Goal: Task Accomplishment & Management: Use online tool/utility

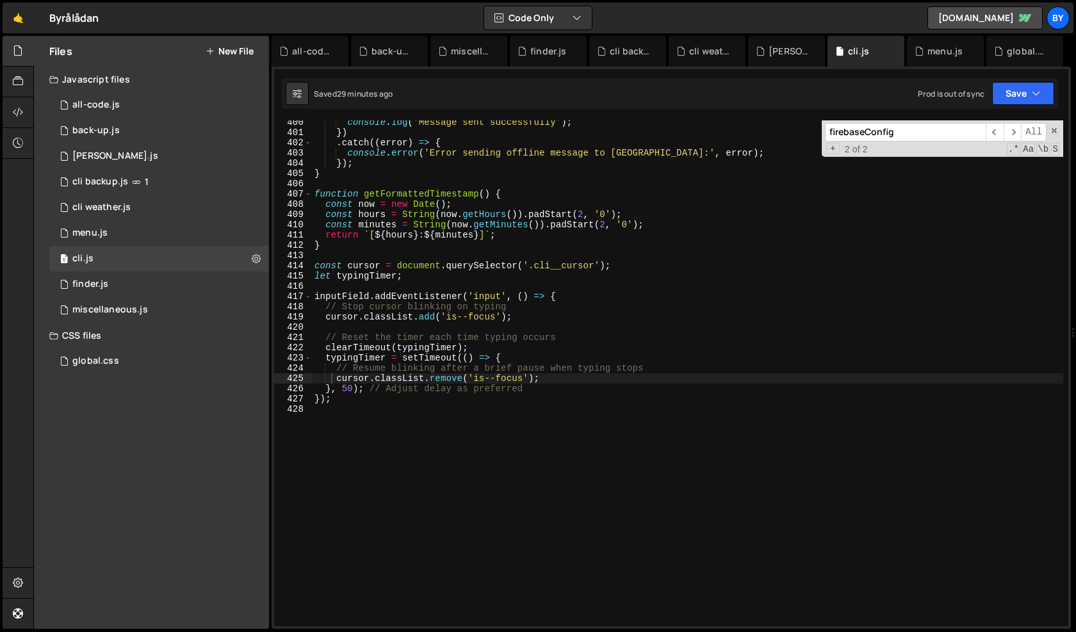
scroll to position [8078, 0]
click at [528, 408] on div "console . log ( 'Message sent successfully' ) ; }) . catch (( error ) => { cons…" at bounding box center [687, 380] width 751 height 527
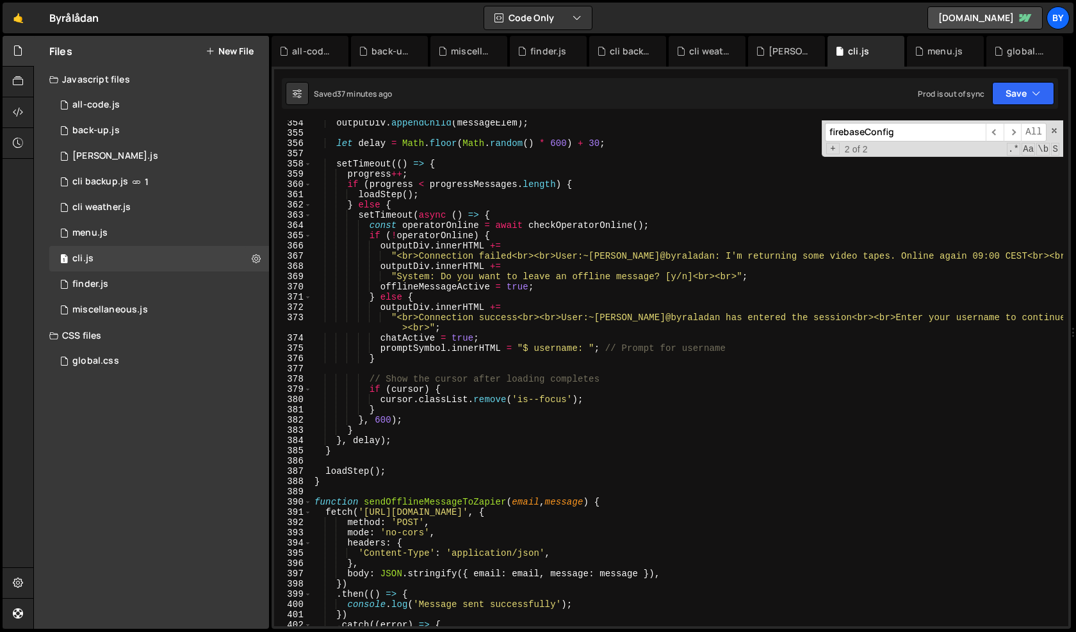
click at [534, 418] on div "outputDiv . appendChild ( messageElem ) ; let delay = Math . floor ( Math . ran…" at bounding box center [687, 381] width 751 height 527
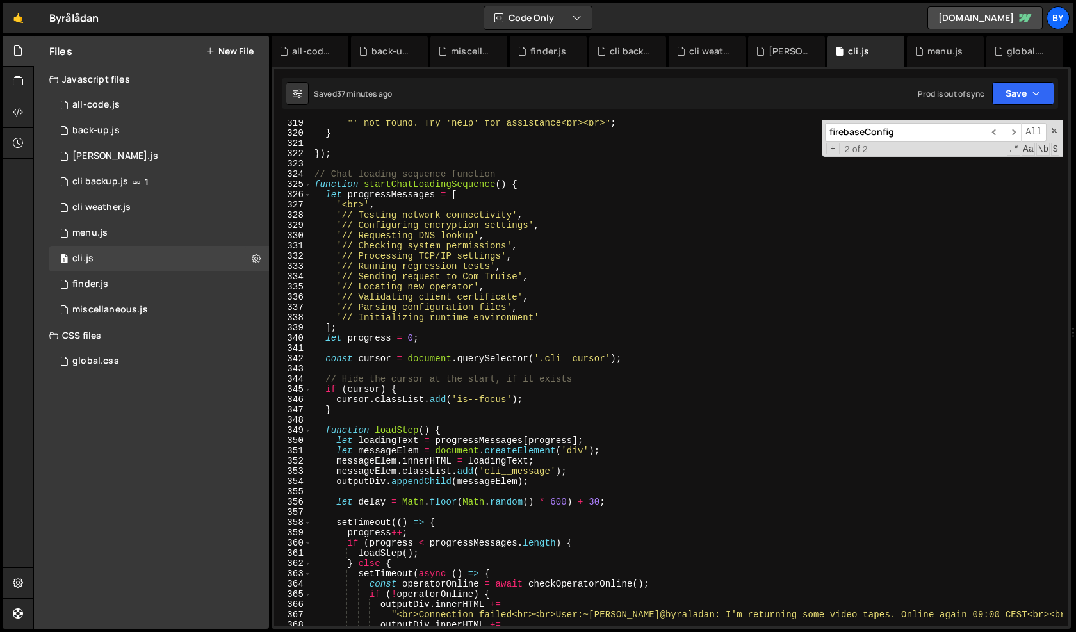
scroll to position [3280, 0]
click at [379, 210] on div ""' not found. Try 'help' for assistance<br><br>" ; } }) ; // Chat loading seque…" at bounding box center [687, 383] width 751 height 527
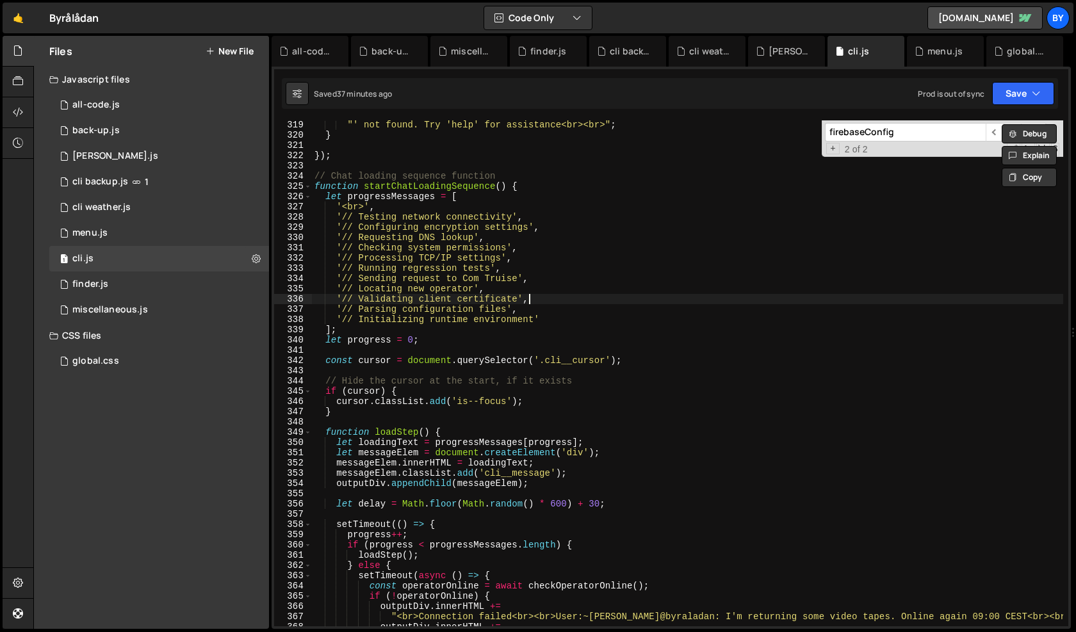
click at [555, 318] on div ""' not found. Try 'help' for assistance<br><br>" ; } }) ; // Chat loading seque…" at bounding box center [687, 383] width 751 height 527
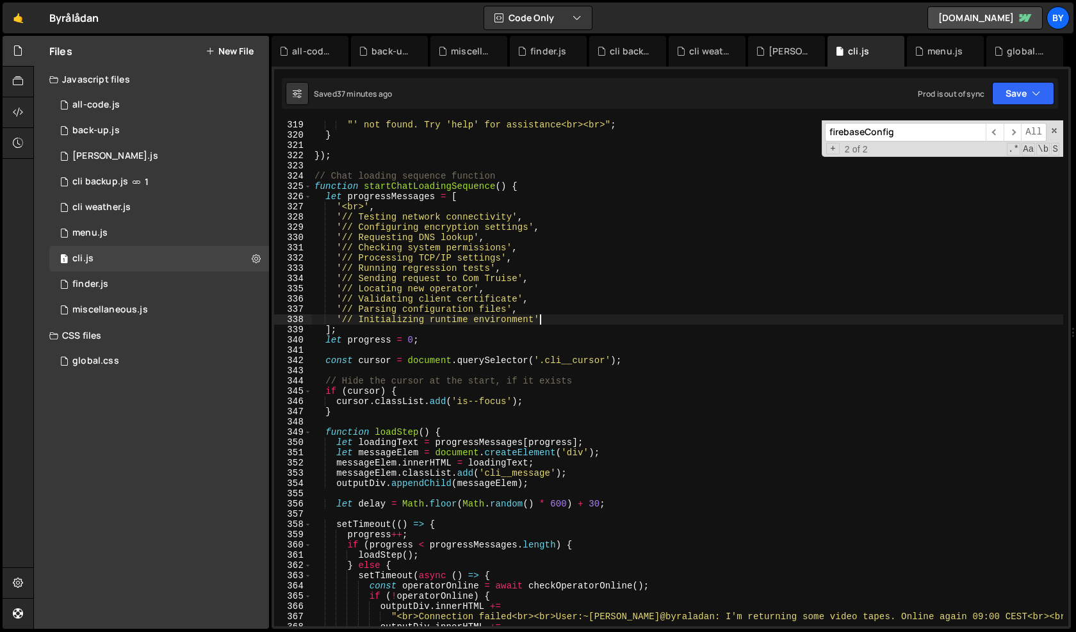
type textarea "'// Initializing runtime environment',"
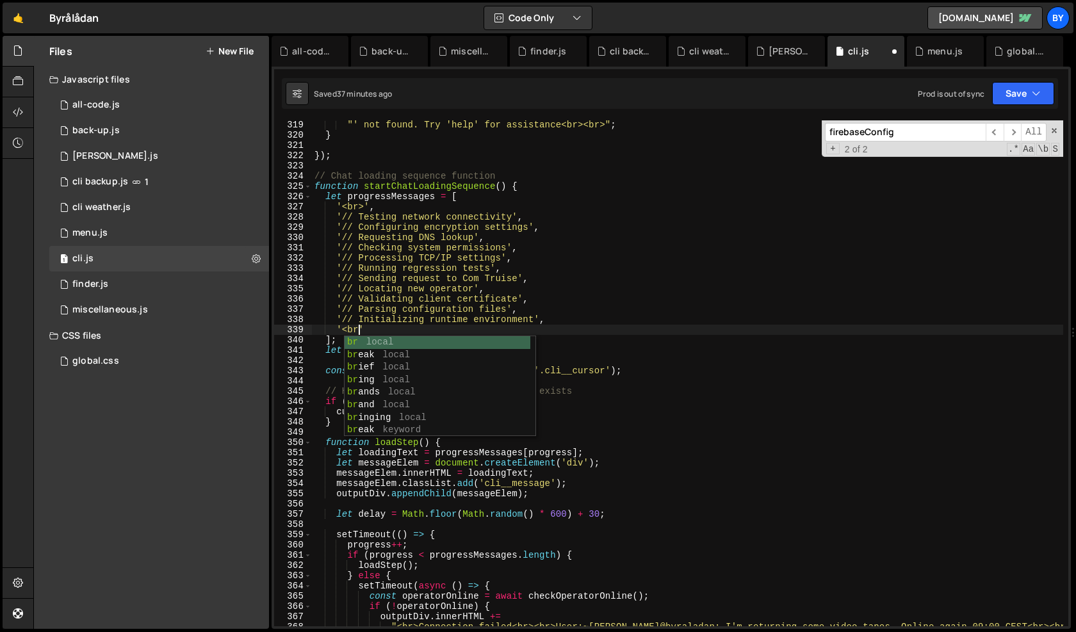
scroll to position [0, 3]
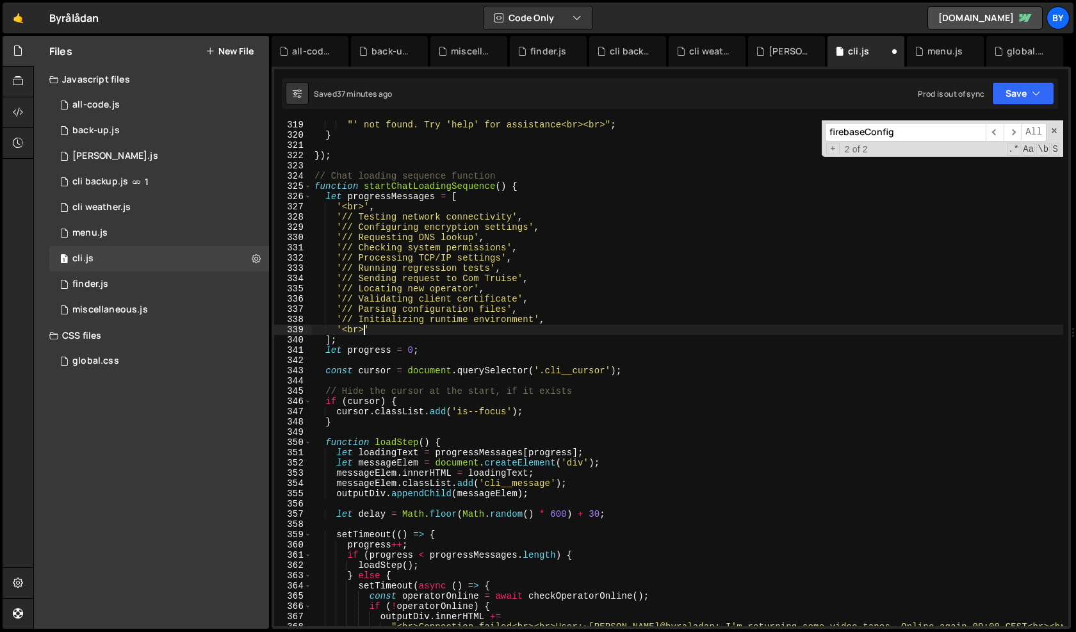
click at [545, 232] on div ""' not found. Try 'help' for assistance<br><br>" ; } }) ; // Chat loading seque…" at bounding box center [687, 383] width 751 height 527
drag, startPoint x: 1039, startPoint y: 93, endPoint x: 1027, endPoint y: 114, distance: 24.1
click at [1039, 93] on icon "button" at bounding box center [1036, 93] width 9 height 13
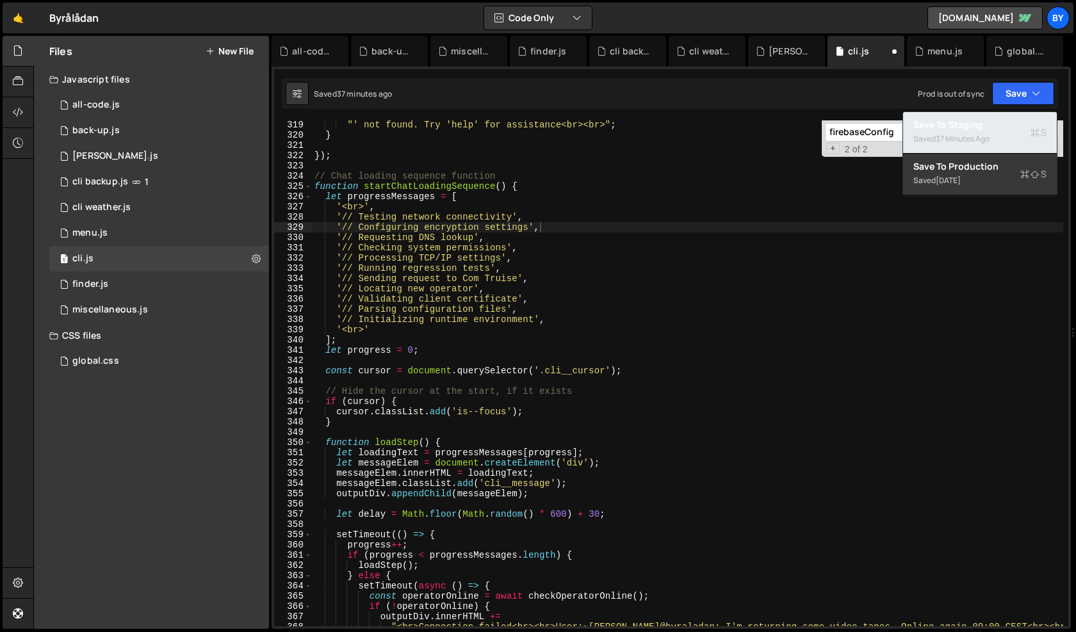
click at [1022, 122] on div "Save to Staging S" at bounding box center [979, 125] width 133 height 13
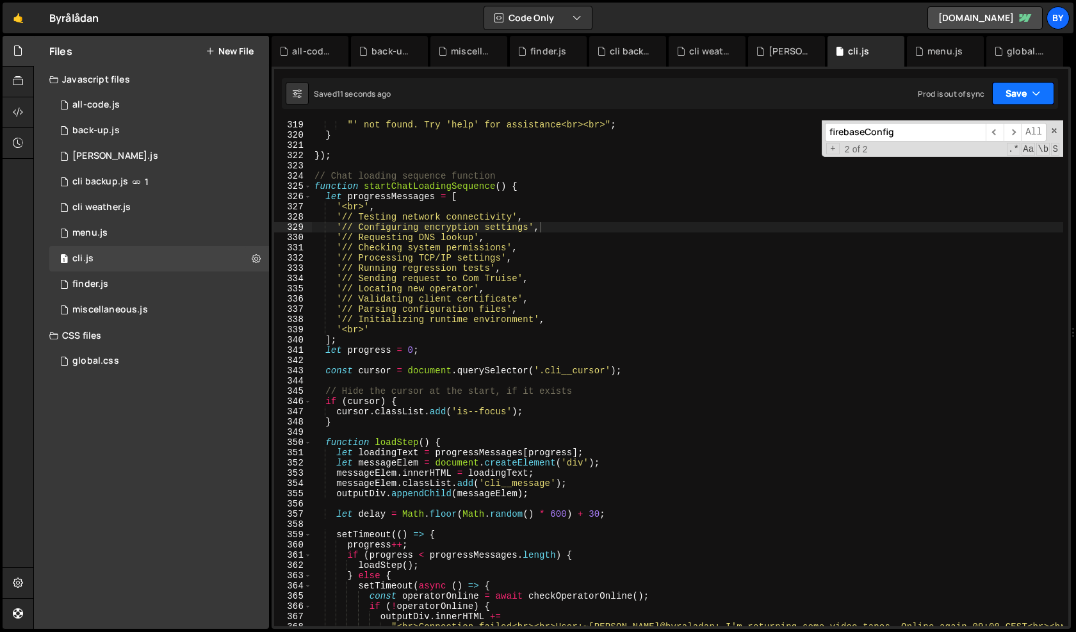
click at [1012, 101] on button "Save" at bounding box center [1023, 93] width 62 height 23
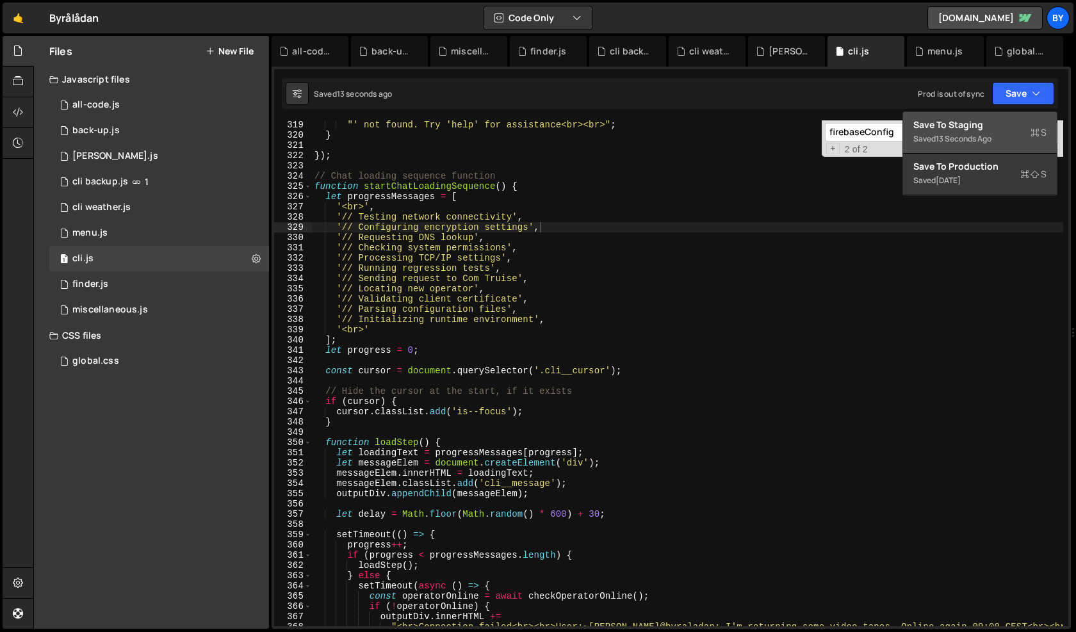
click at [995, 129] on div "Save to Staging S" at bounding box center [979, 125] width 133 height 13
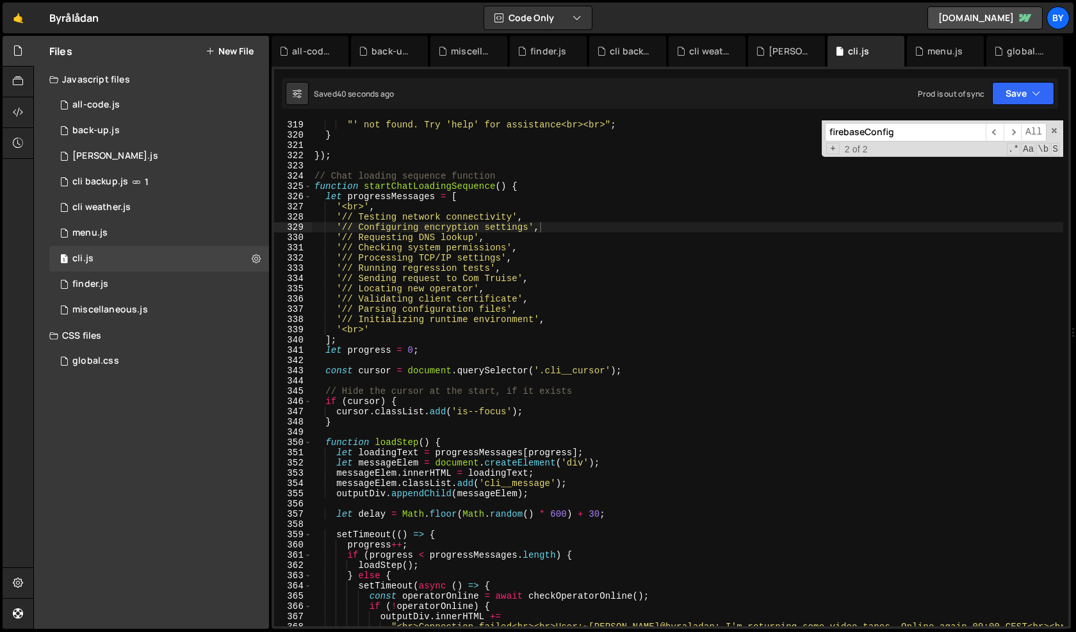
click at [577, 352] on div ""' not found. Try 'help' for assistance<br><br>" ; } }) ; // Chat loading seque…" at bounding box center [687, 383] width 751 height 527
click at [475, 333] on div ""' not found. Try 'help' for assistance<br><br>" ; } }) ; // Chat loading seque…" at bounding box center [687, 383] width 751 height 527
type textarea "});"
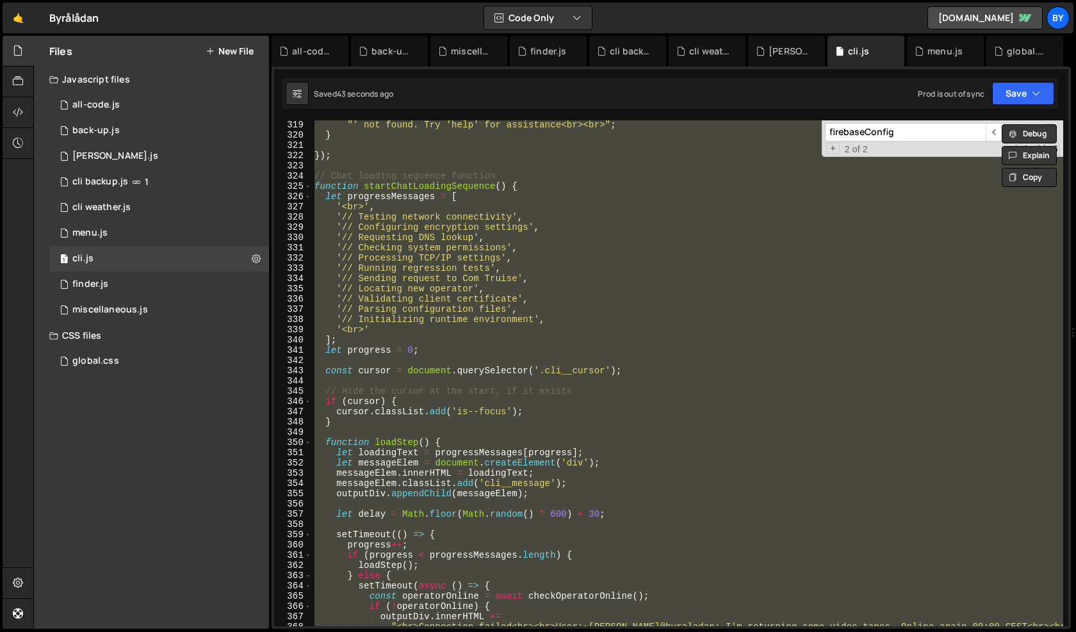
paste textarea
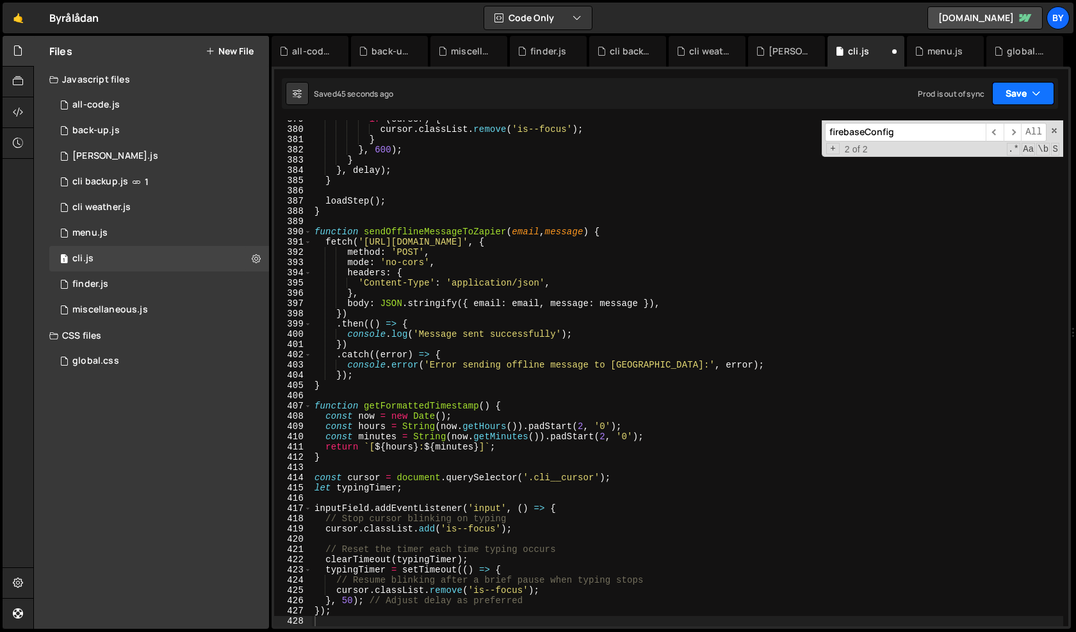
click at [1031, 91] on button "Save" at bounding box center [1023, 93] width 62 height 23
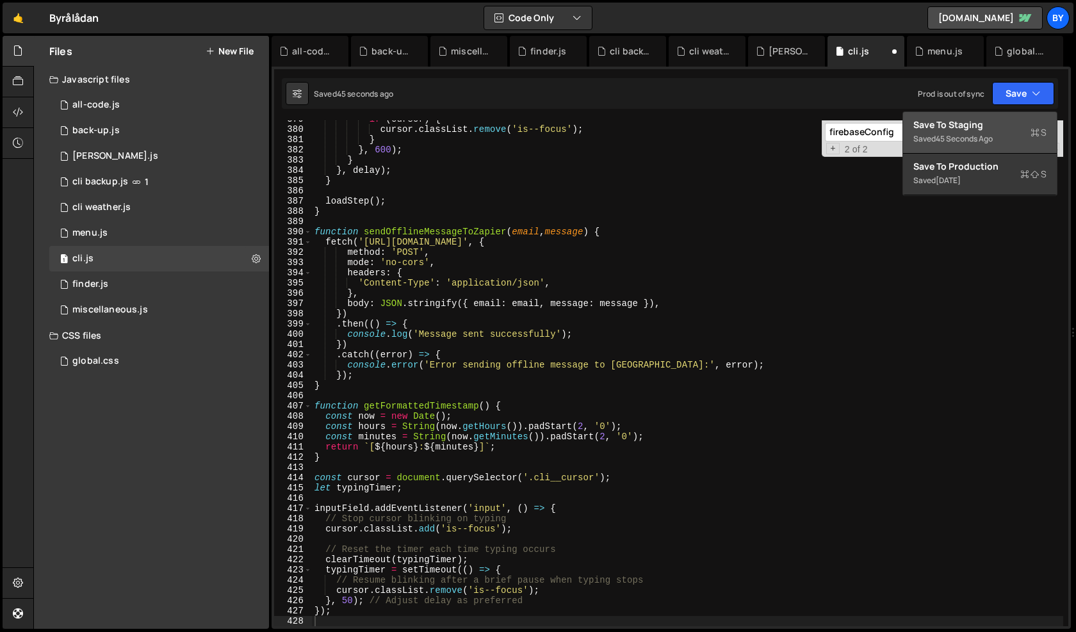
click at [986, 120] on div "Save to Staging S" at bounding box center [979, 125] width 133 height 13
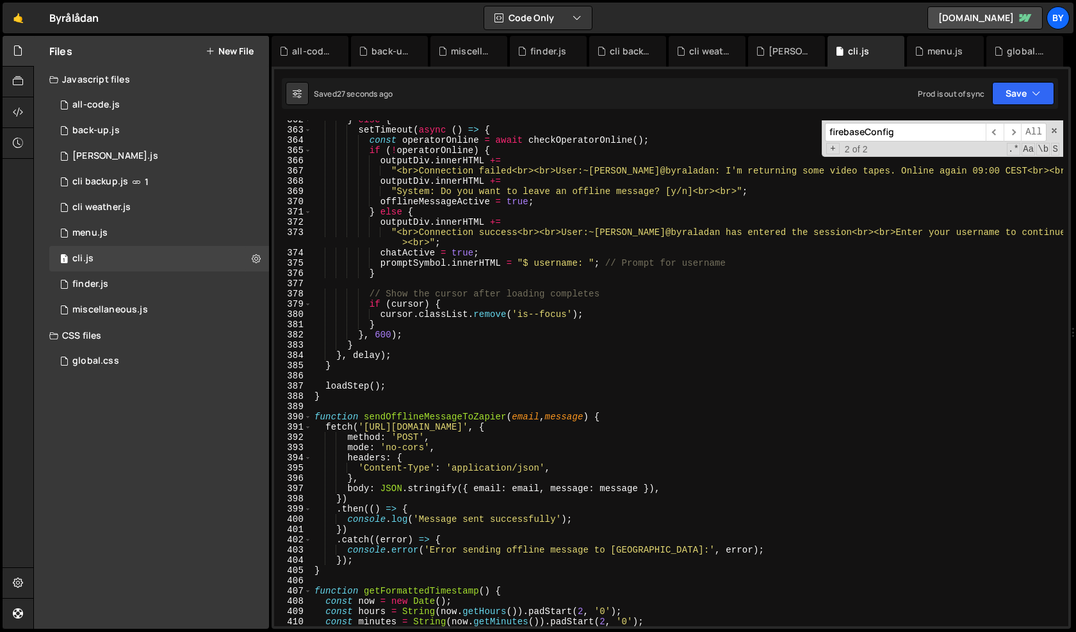
scroll to position [3756, 0]
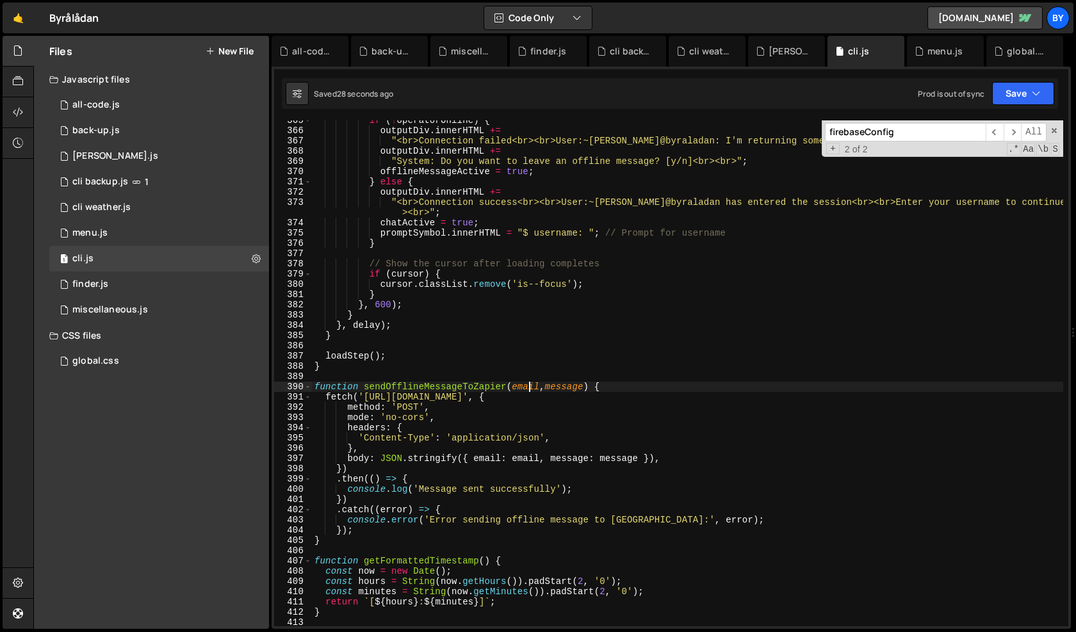
click at [530, 382] on div "if ( ! operatorOnline ) { outputDiv . innerHTML += "<br>Connection failed<br><b…" at bounding box center [687, 378] width 751 height 527
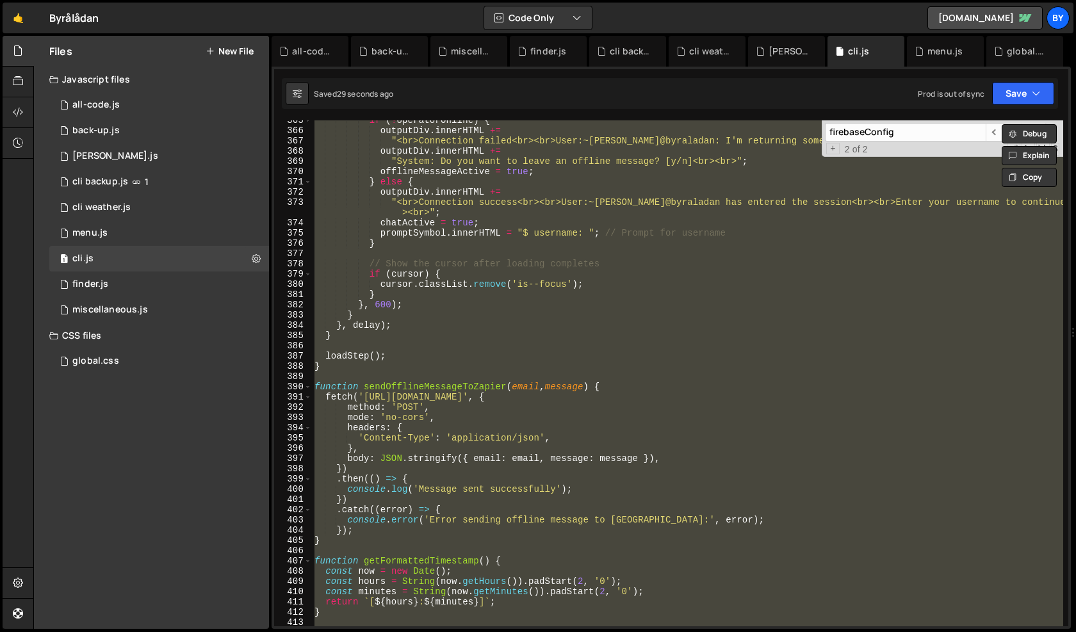
click at [530, 382] on div "if ( ! operatorOnline ) { outputDiv . innerHTML += "<br>Connection failed<br><b…" at bounding box center [687, 373] width 751 height 506
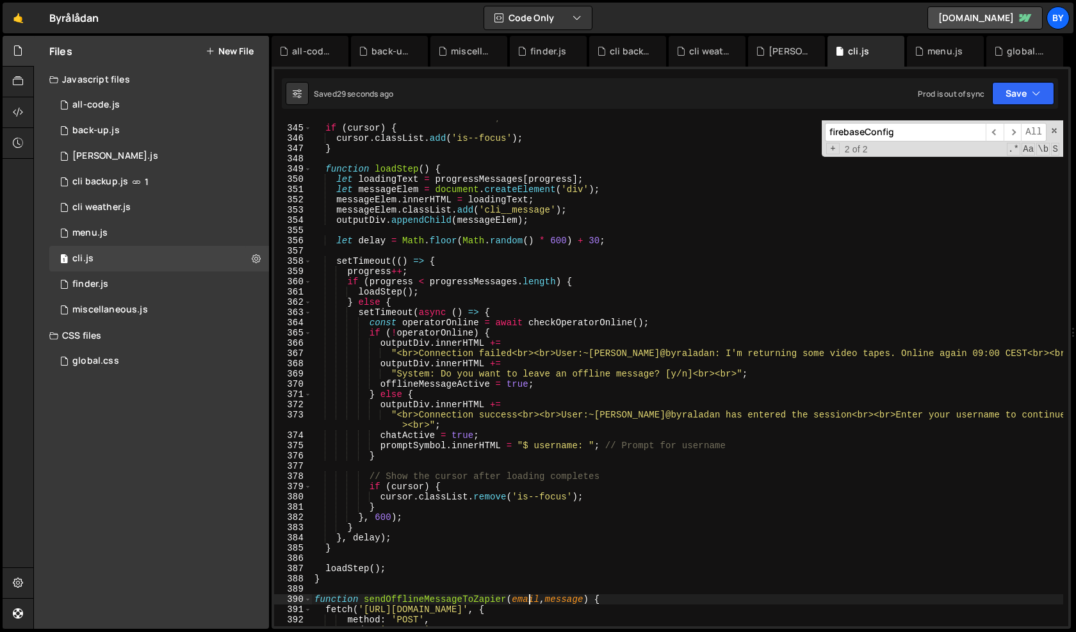
scroll to position [3544, 0]
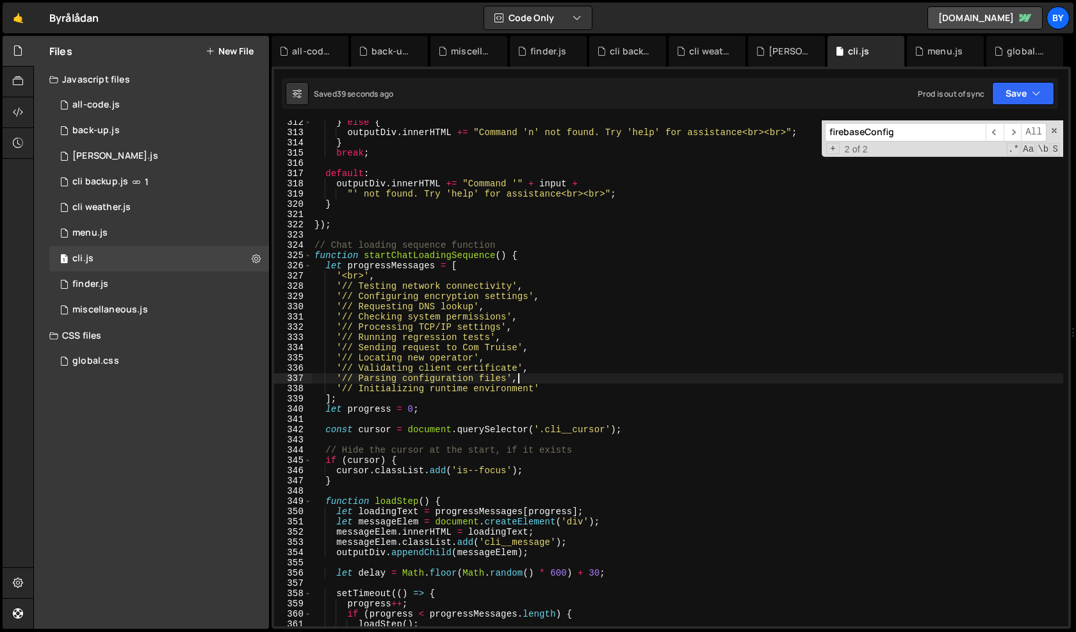
click at [530, 384] on div "} else { outputDiv . innerHTML += "Command 'n' not found. Try 'help' for assist…" at bounding box center [687, 380] width 751 height 527
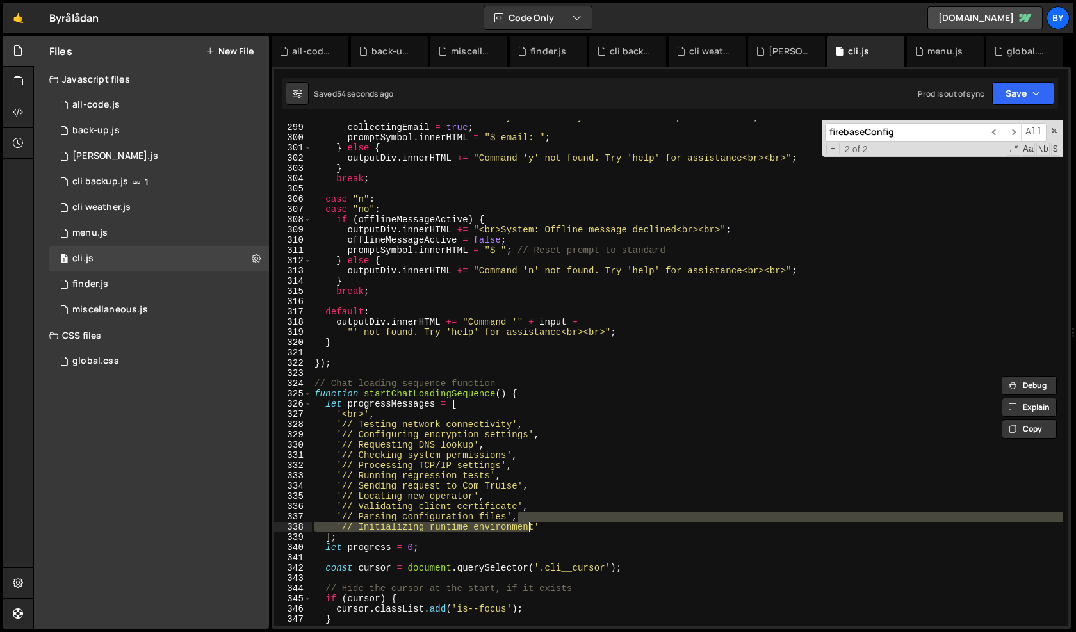
scroll to position [3075, 0]
click at [377, 419] on div "collectingEmail = true ; promptSymbol . innerHTML = "$ email: " ; } else { outp…" at bounding box center [687, 383] width 751 height 527
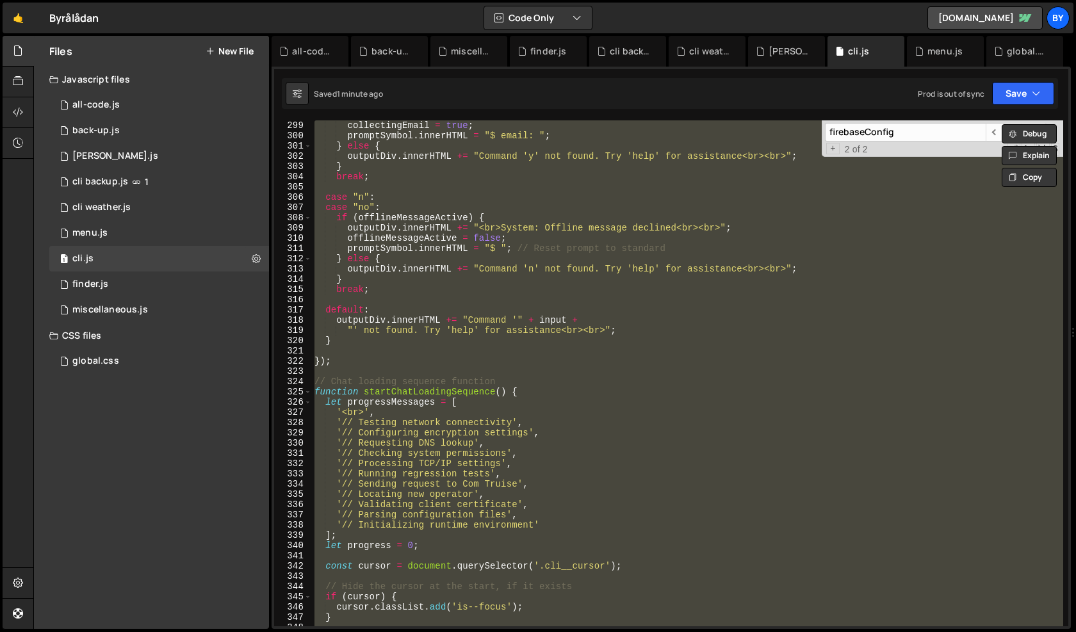
click at [459, 441] on div "collectingEmail = true ; promptSymbol . innerHTML = "$ email: " ; } else { outp…" at bounding box center [687, 373] width 751 height 506
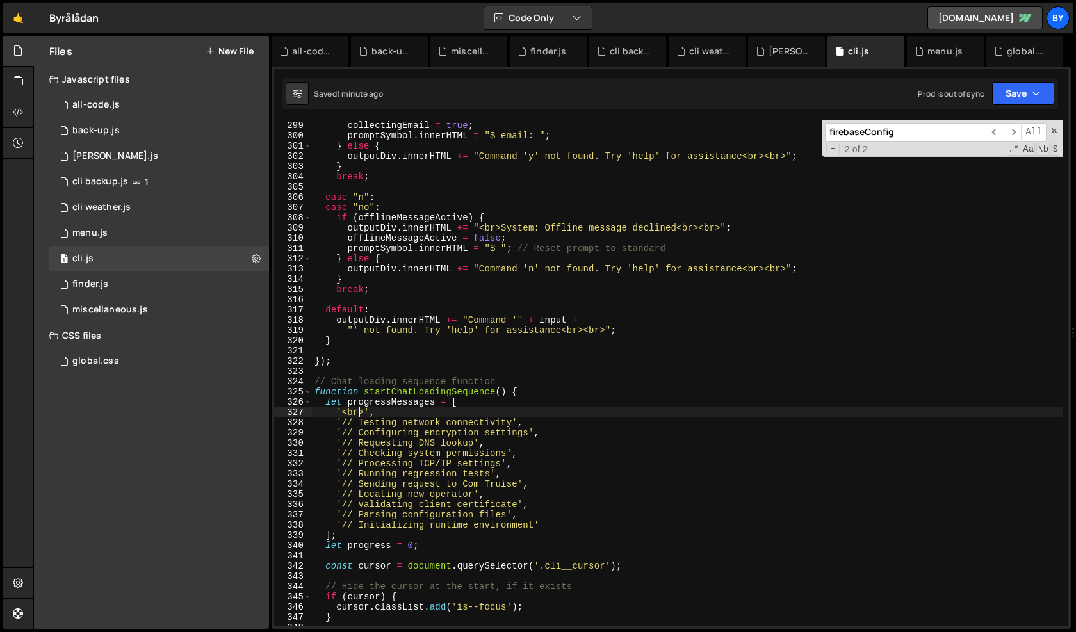
click at [358, 416] on div "collectingEmail = true ; promptSymbol . innerHTML = "$ email: " ; } else { outp…" at bounding box center [687, 383] width 751 height 527
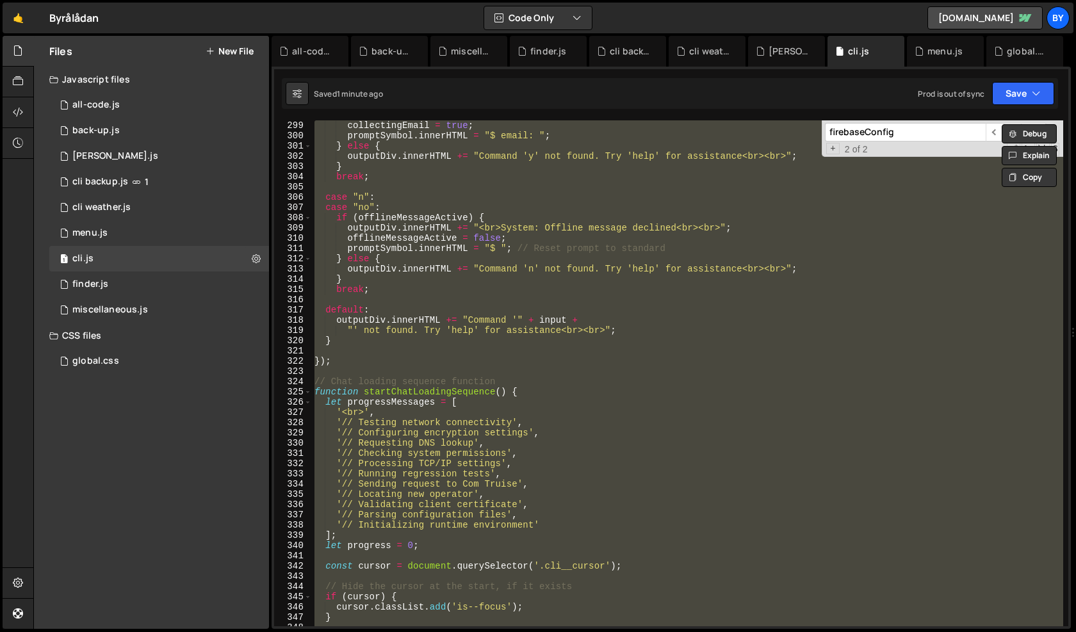
click at [391, 429] on div "collectingEmail = true ; promptSymbol . innerHTML = "$ email: " ; } else { outp…" at bounding box center [687, 373] width 751 height 506
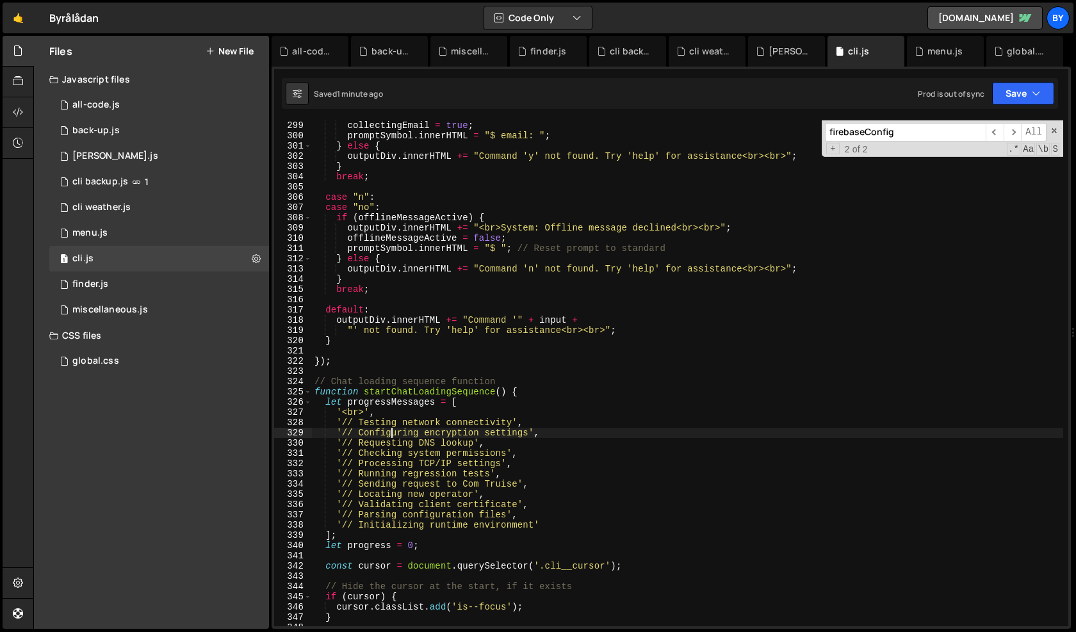
click at [359, 411] on div "collectingEmail = true ; promptSymbol . innerHTML = "$ email: " ; } else { outp…" at bounding box center [687, 383] width 751 height 527
type textarea "'<br>',"
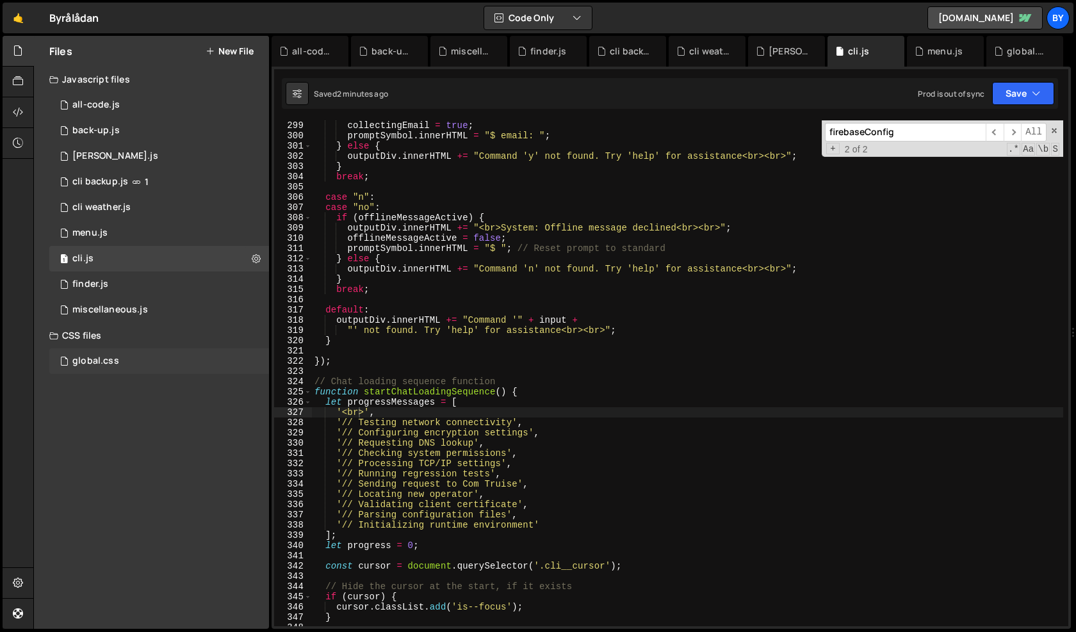
click at [126, 353] on div "global.css 0" at bounding box center [159, 361] width 220 height 26
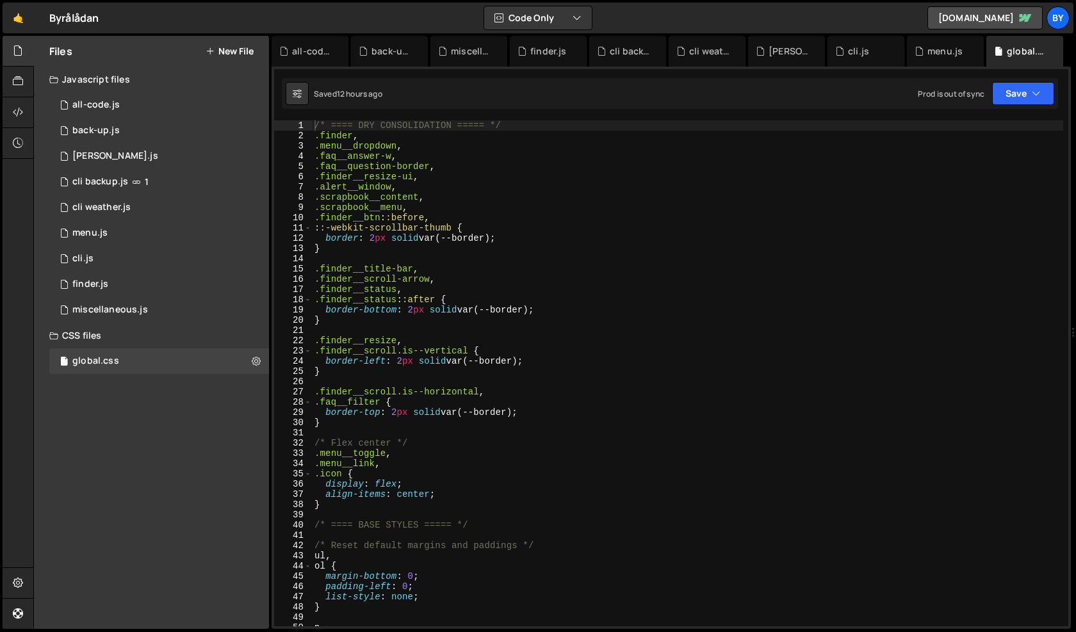
scroll to position [13857, 0]
click at [394, 295] on div "/* ==== DRY CONSOLIDATION ===== */ .finder , .menu__dropdown , .faq__answer-w ,…" at bounding box center [687, 383] width 751 height 527
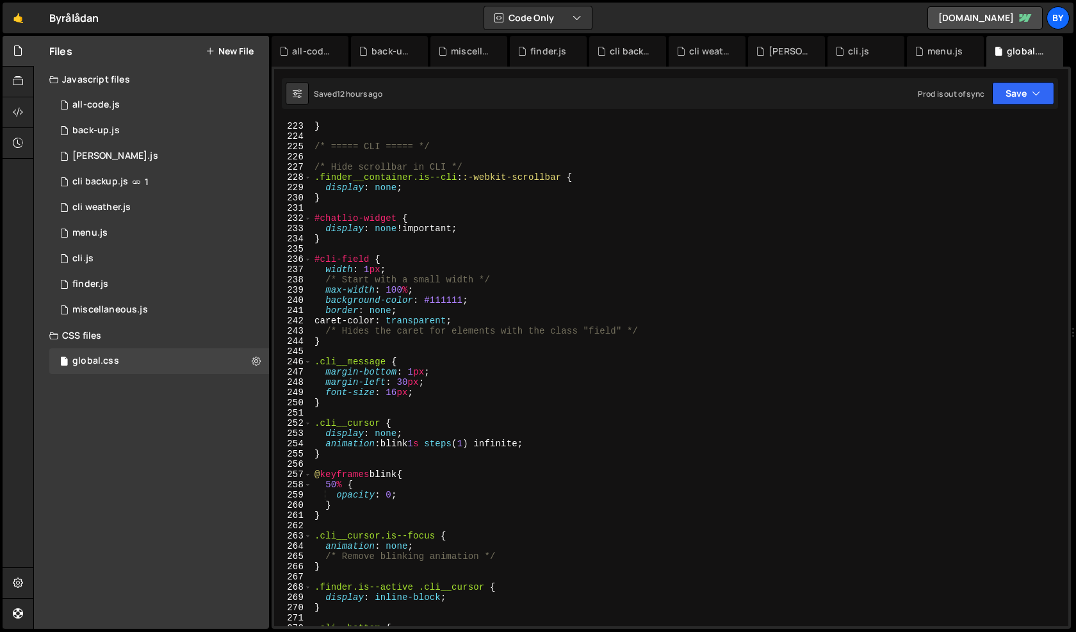
scroll to position [2365, 0]
click at [152, 255] on div "1 cli.js 0" at bounding box center [159, 259] width 220 height 26
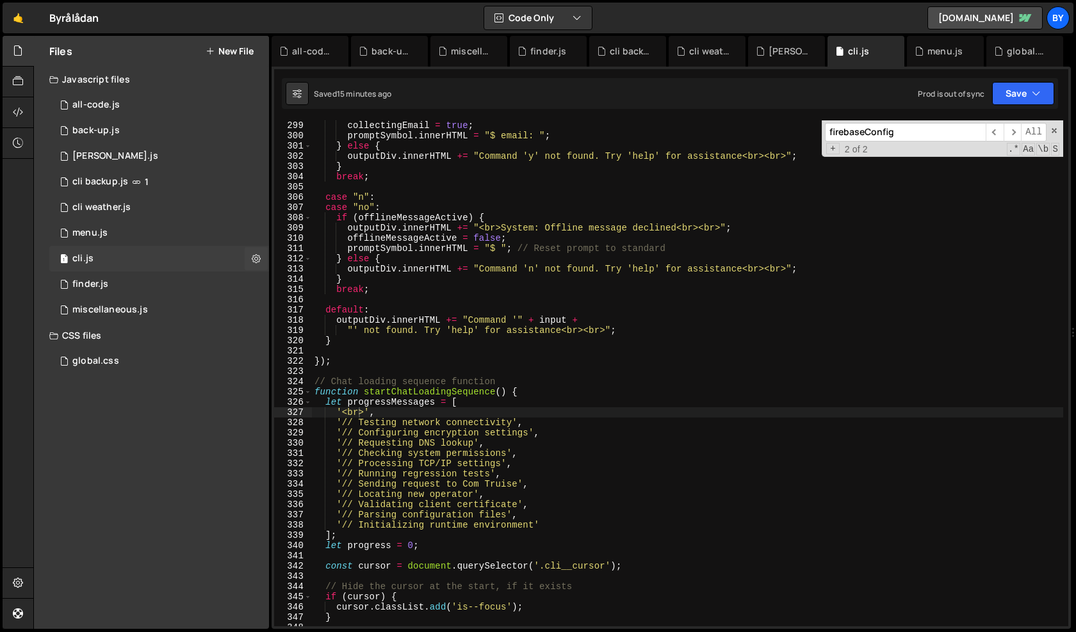
scroll to position [8710, 0]
click at [170, 359] on div "global.css 0" at bounding box center [159, 361] width 220 height 26
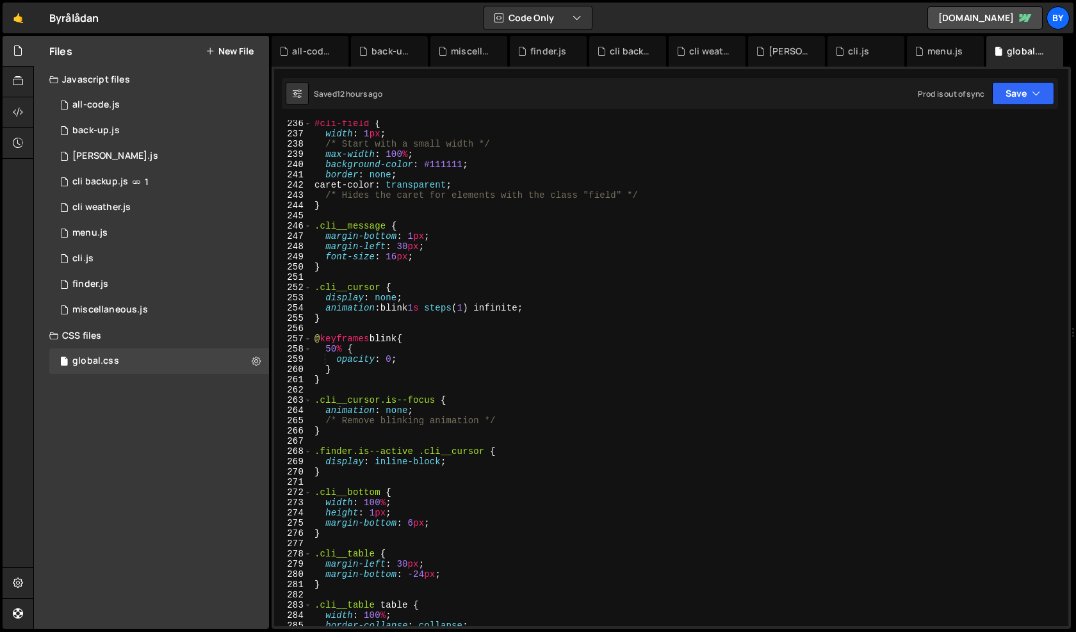
scroll to position [2502, 0]
click at [414, 239] on div "#cli-field { width : 1 px ; /* Start with a small width */ max-width : 100 % ; …" at bounding box center [687, 382] width 751 height 527
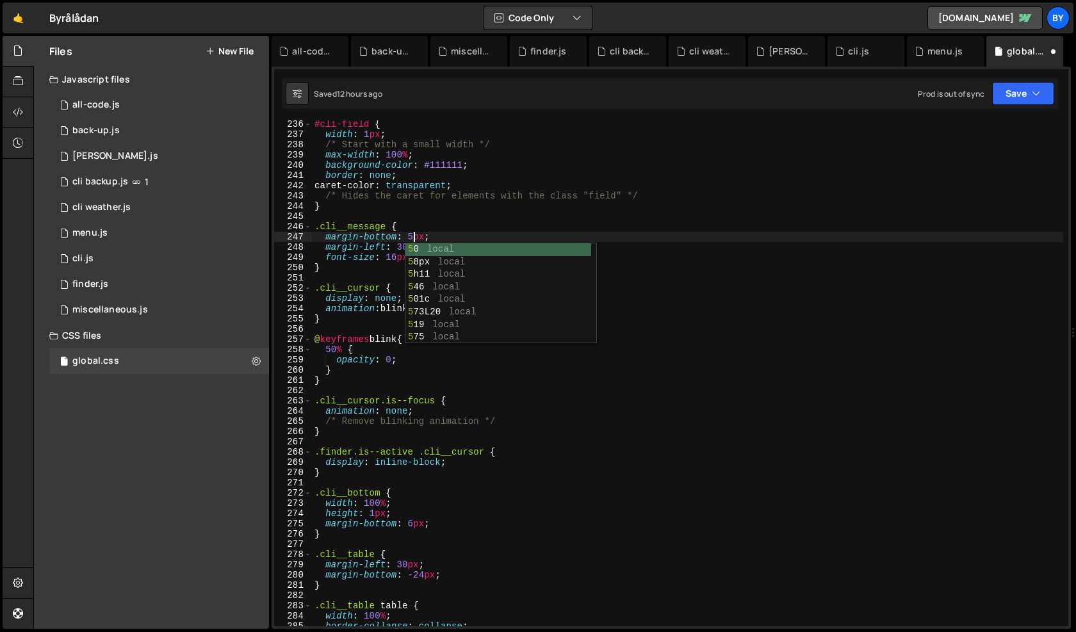
scroll to position [1, 0]
click at [693, 255] on div "#cli-field { width : 1 px ; /* Start with a small width */ max-width : 100 % ; …" at bounding box center [687, 382] width 751 height 527
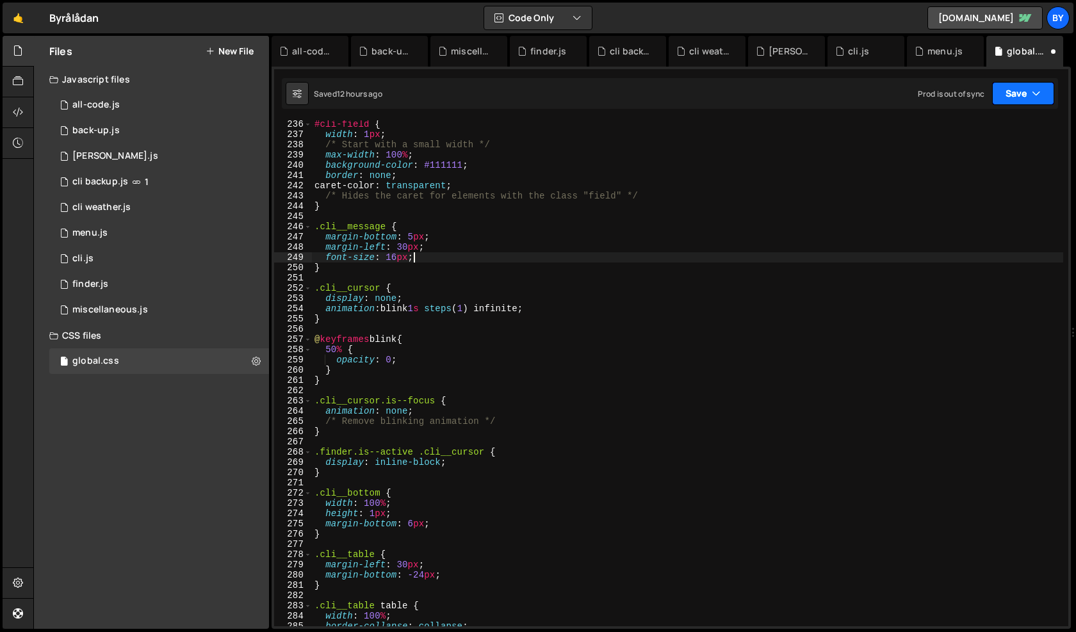
drag, startPoint x: 1002, startPoint y: 91, endPoint x: 1000, endPoint y: 114, distance: 23.2
click at [1002, 91] on button "Save" at bounding box center [1023, 93] width 62 height 23
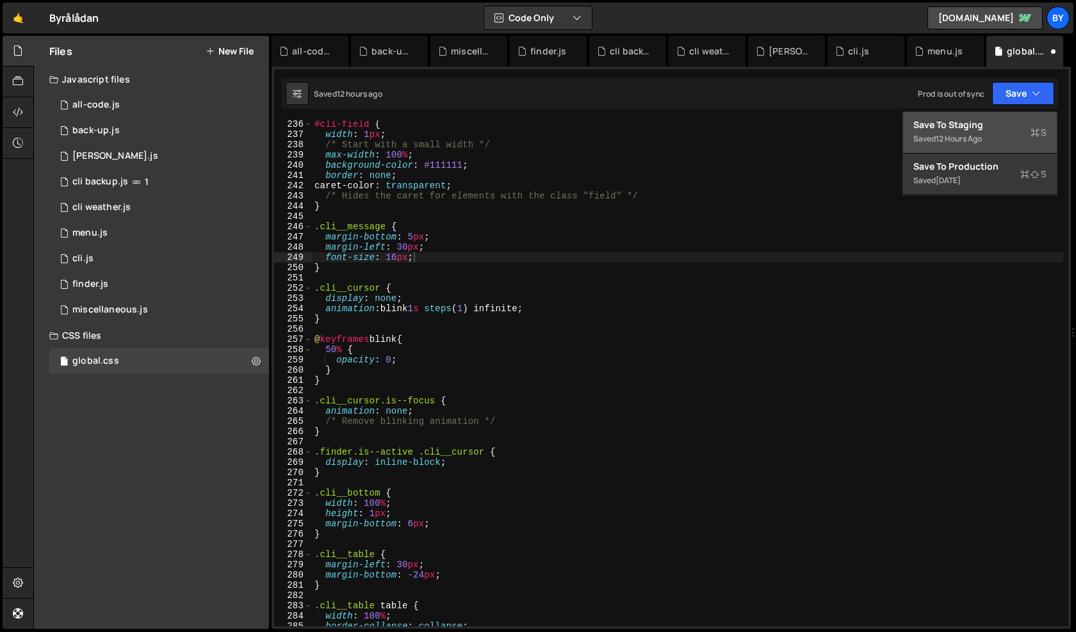
click at [994, 134] on div "Saved 12 hours ago" at bounding box center [979, 138] width 133 height 15
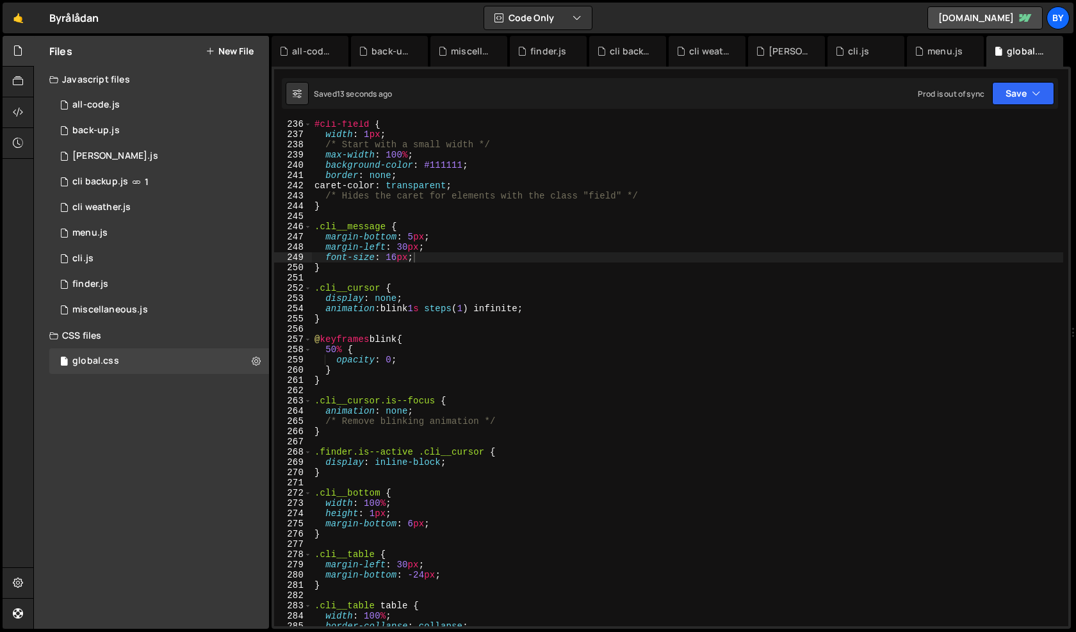
click at [417, 239] on div "#cli-field { width : 1 px ; /* Start with a small width */ max-width : 100 % ; …" at bounding box center [687, 382] width 751 height 527
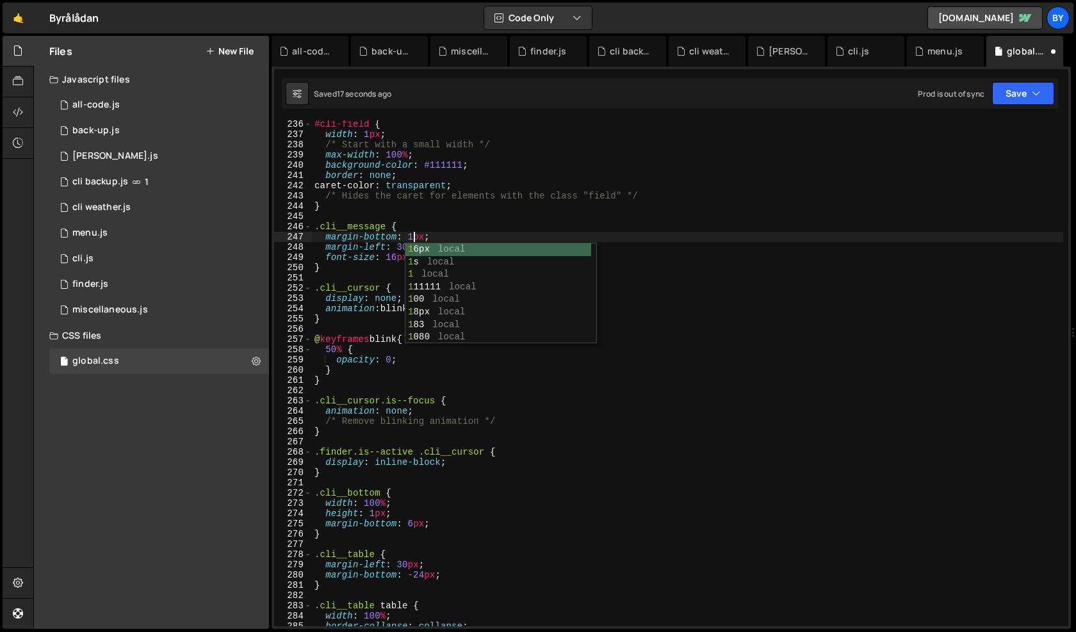
scroll to position [0, 0]
click at [692, 290] on div "#cli-field { width : 1 px ; /* Start with a small width */ max-width : 100 % ; …" at bounding box center [687, 382] width 751 height 527
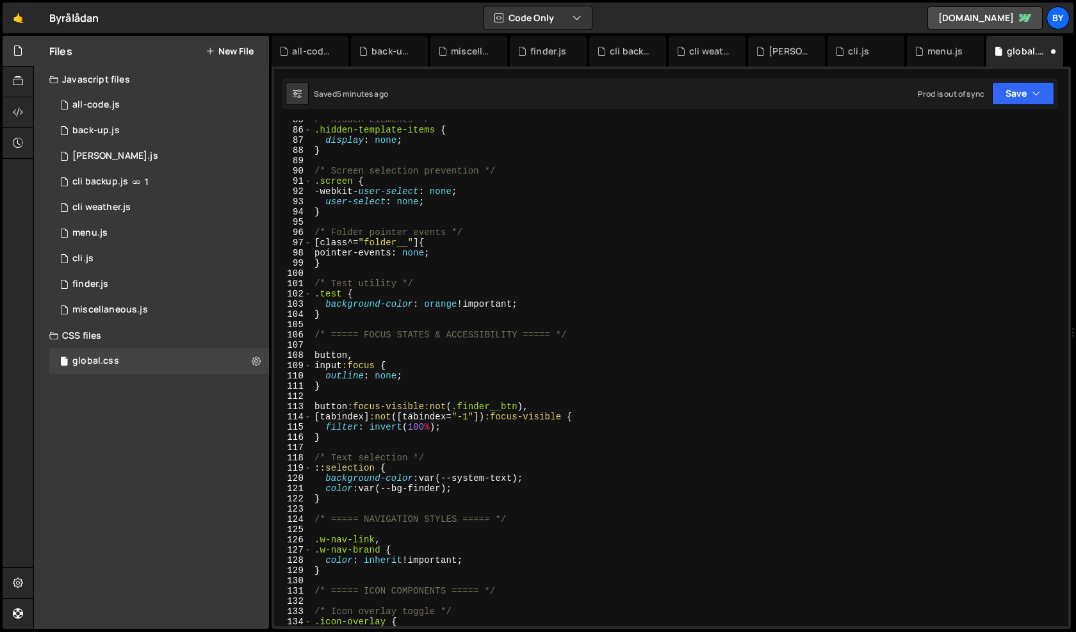
scroll to position [676, 0]
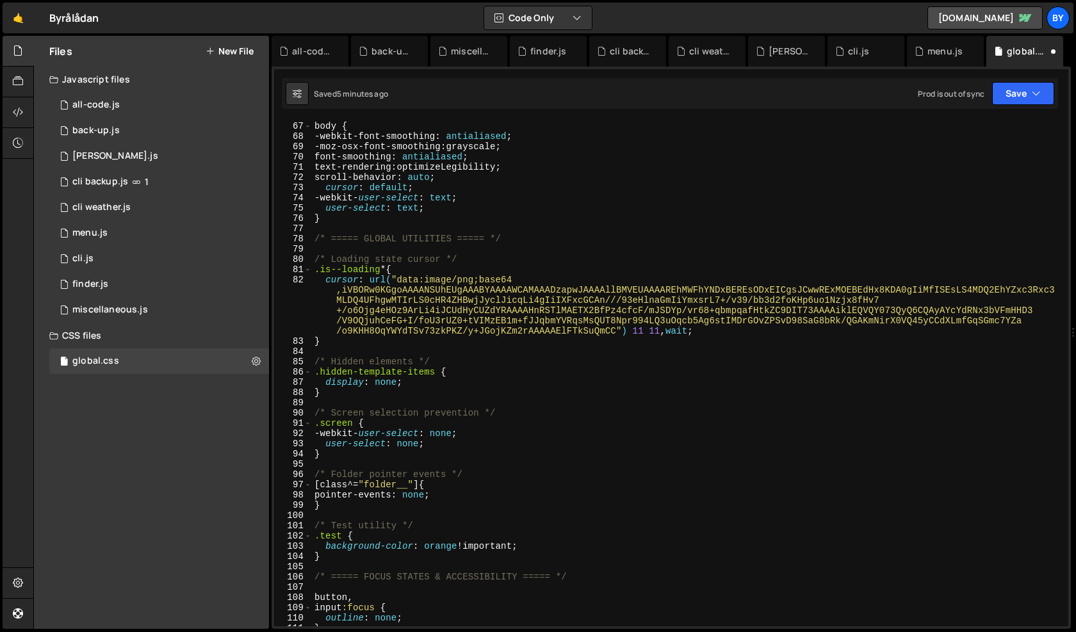
click at [541, 448] on div "/* Base body styling */ body { -webkit-font-smoothing : antialiased ; -moz-osx-…" at bounding box center [687, 374] width 751 height 527
type textarea "user-select: none;"
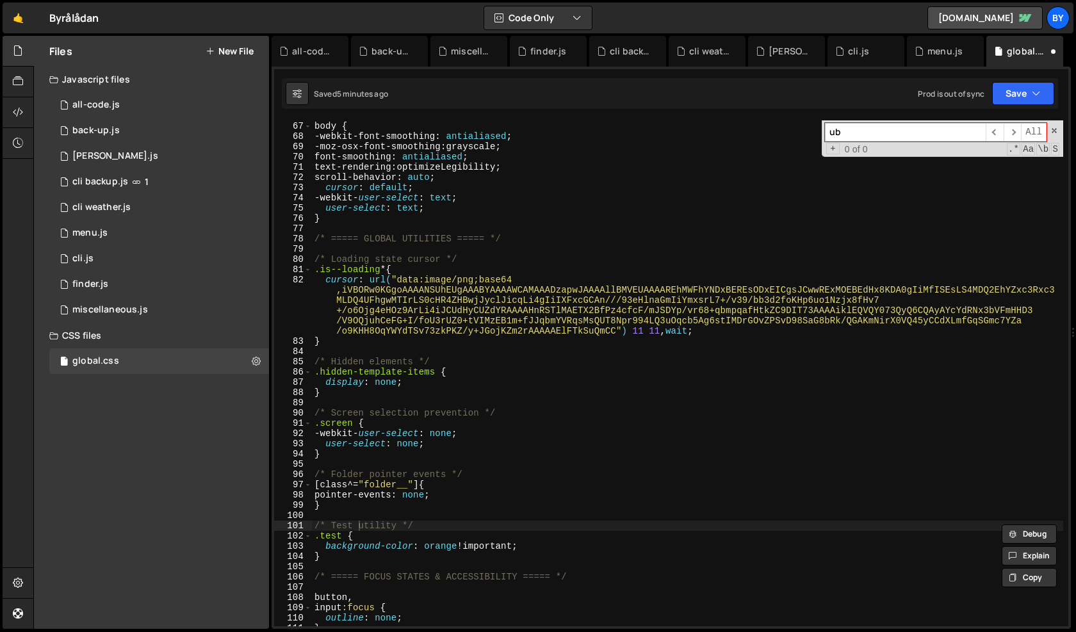
type input "u"
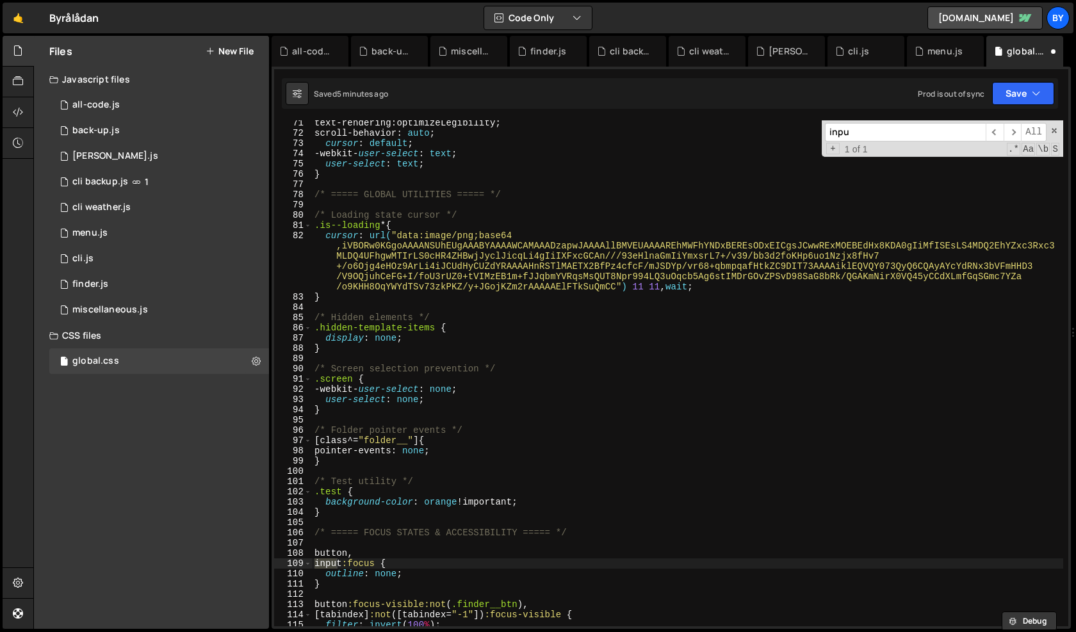
scroll to position [720, 0]
type input "input"
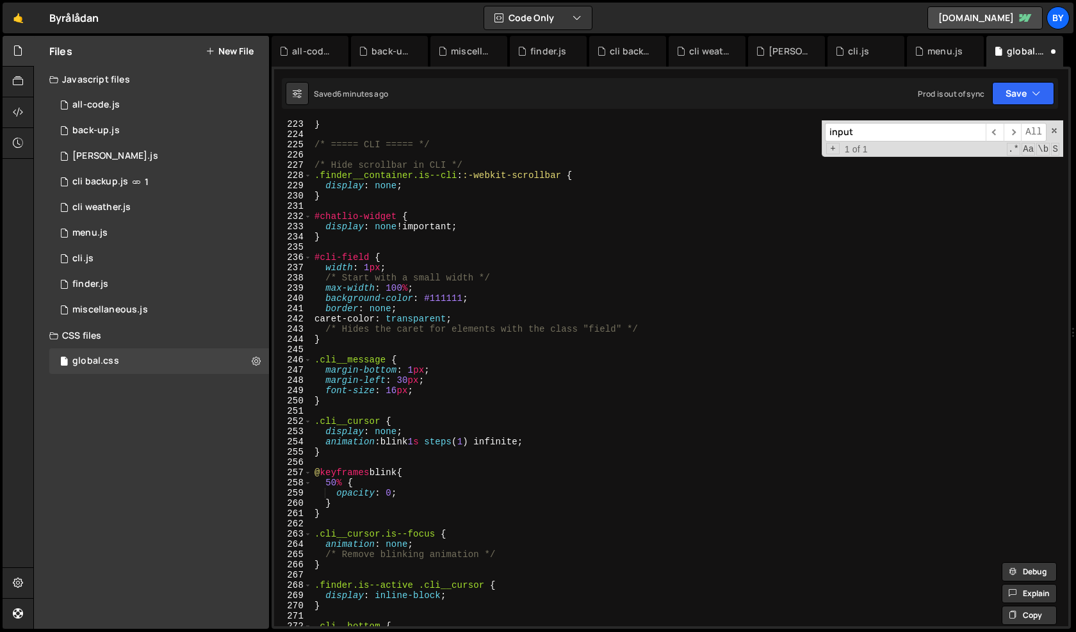
scroll to position [0, 4]
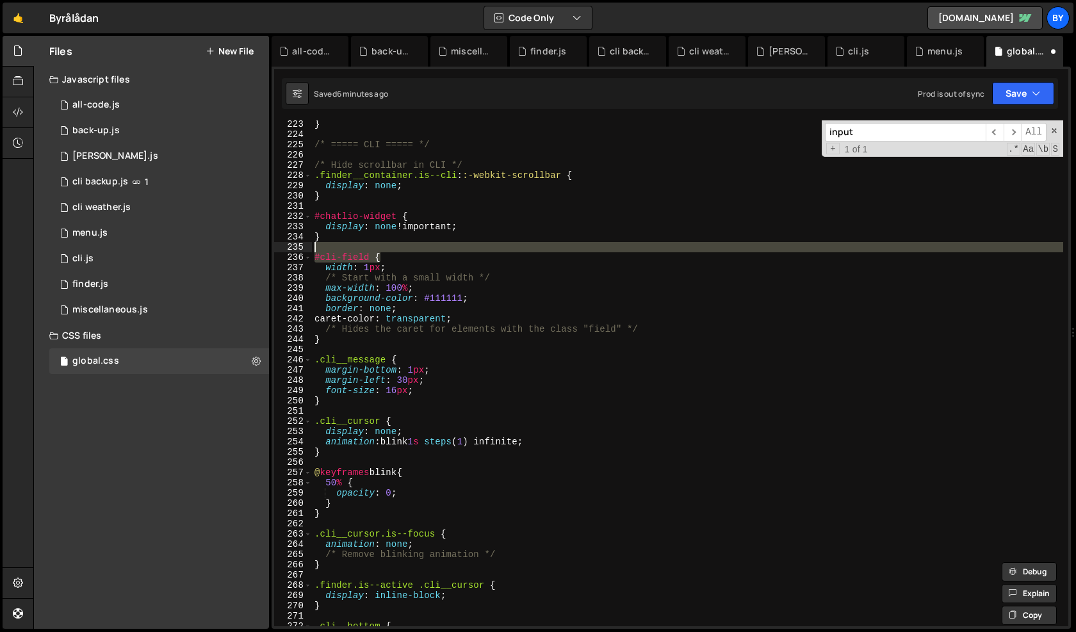
click at [361, 247] on div "} /* ===== CLI ===== */ /* Hide scrollbar in CLI */ .finder__container.is--cli …" at bounding box center [687, 382] width 751 height 527
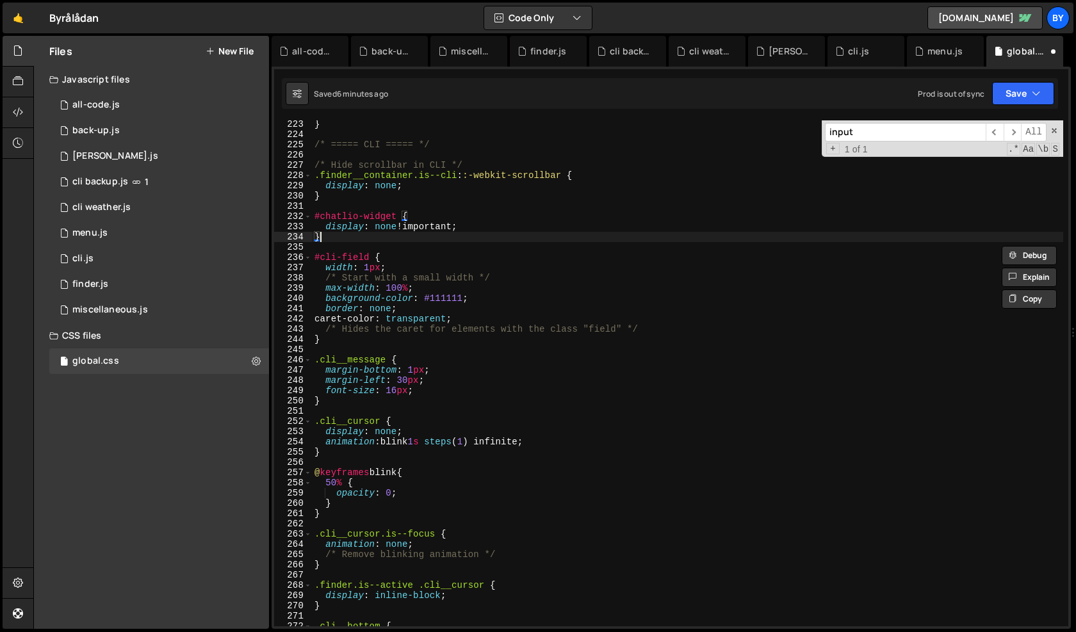
click at [367, 242] on div "} /* ===== CLI ===== */ /* Hide scrollbar in CLI */ .finder__container.is--cli …" at bounding box center [687, 382] width 751 height 527
type textarea "}"
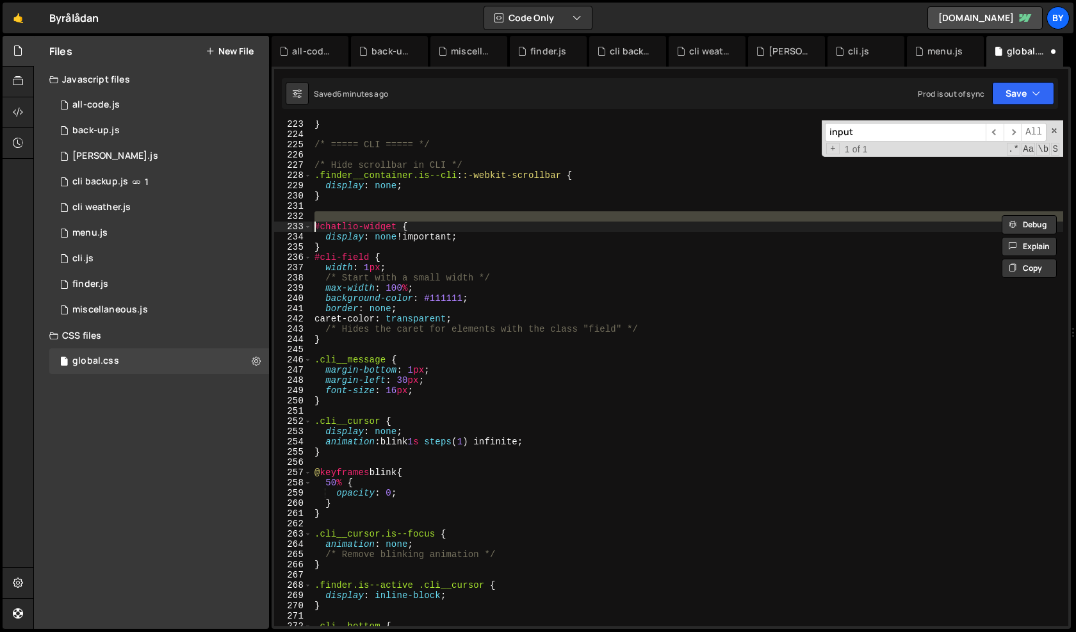
click at [373, 246] on div "} /* ===== CLI ===== */ /* Hide scrollbar in CLI */ .finder__container.is--cli …" at bounding box center [687, 382] width 751 height 527
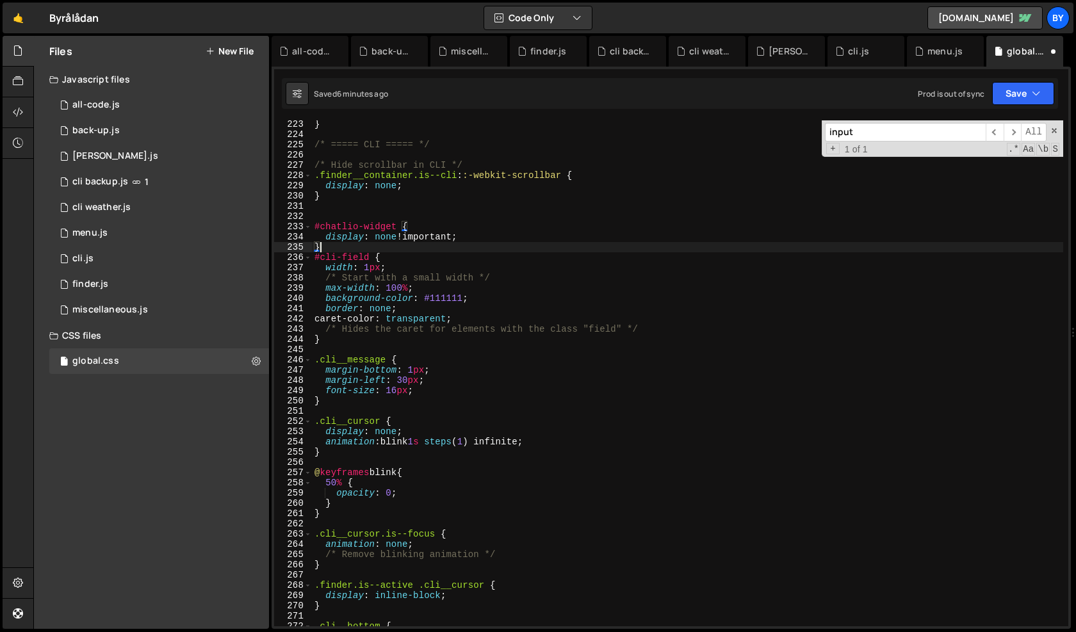
type textarea "#chatlio-widget {"
click at [366, 245] on div "} /* ===== CLI ===== */ /* Hide scrollbar in CLI */ .finder__container.is--cli …" at bounding box center [687, 382] width 751 height 527
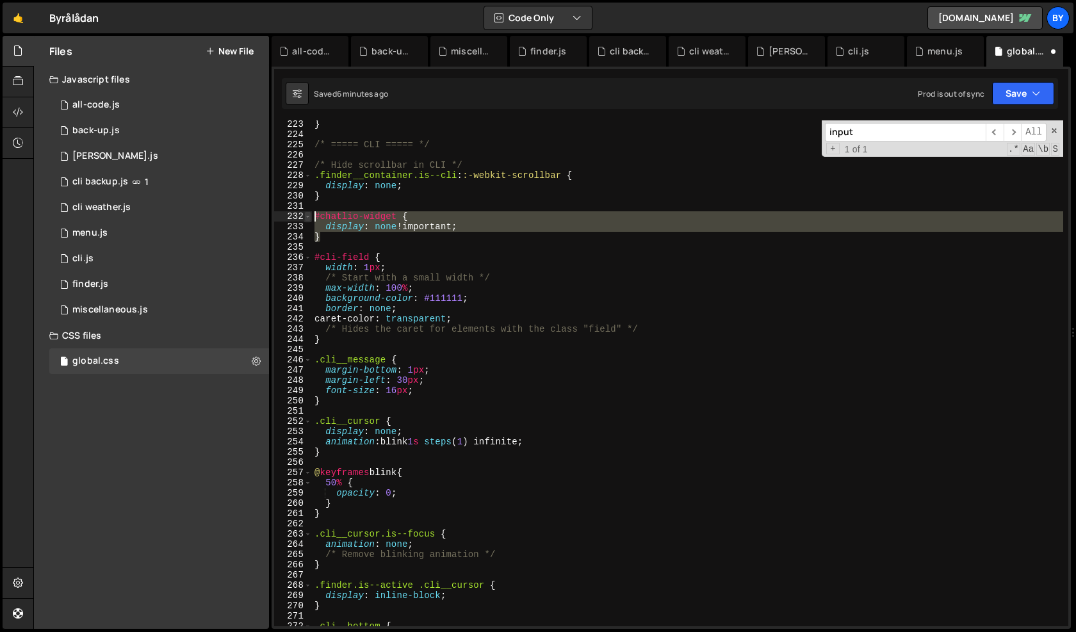
drag, startPoint x: 363, startPoint y: 234, endPoint x: 311, endPoint y: 218, distance: 54.5
click at [311, 218] on div "223 224 225 226 227 228 229 230 231 232 233 234 235 236 237 238 239 240 241 242…" at bounding box center [671, 373] width 794 height 506
type textarea "#chatlio-widget { display: none !important;"
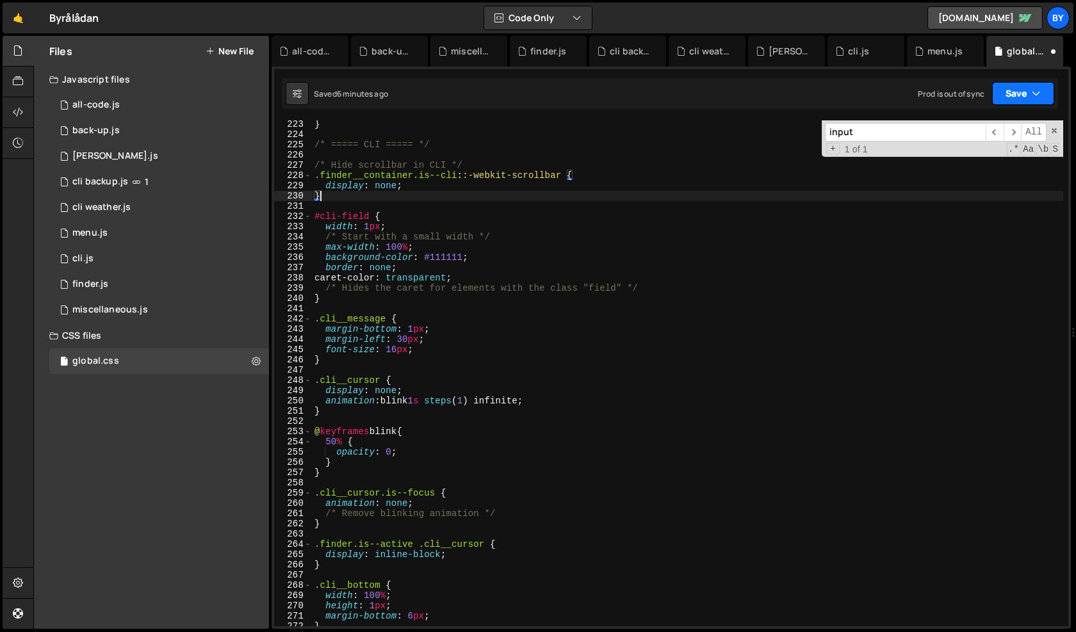
click at [1040, 88] on icon "button" at bounding box center [1036, 93] width 9 height 13
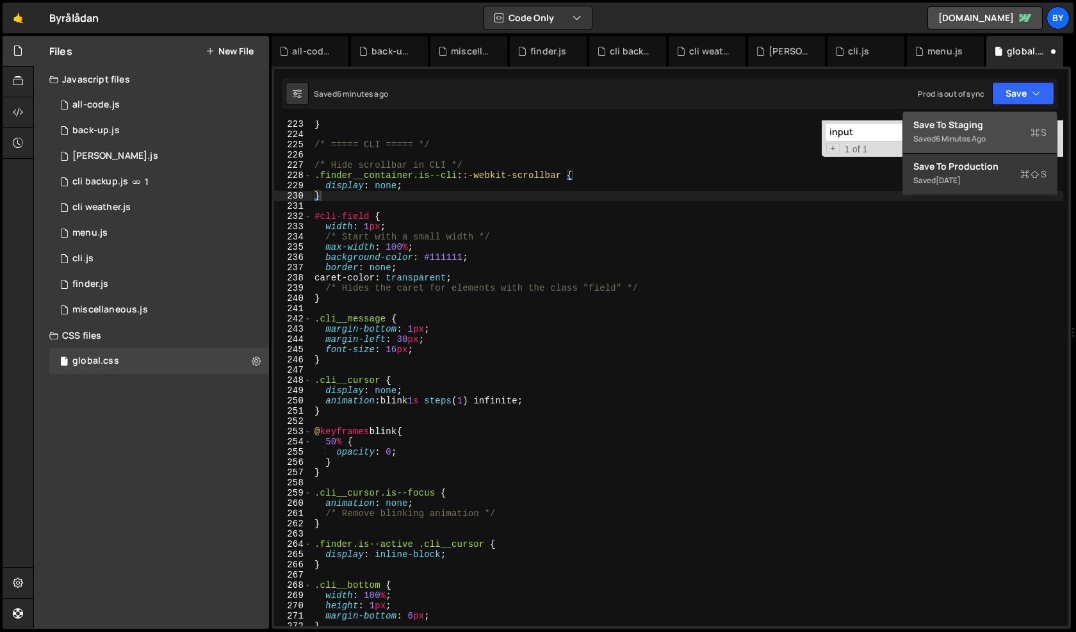
click at [986, 136] on div "6 minutes ago" at bounding box center [961, 138] width 50 height 11
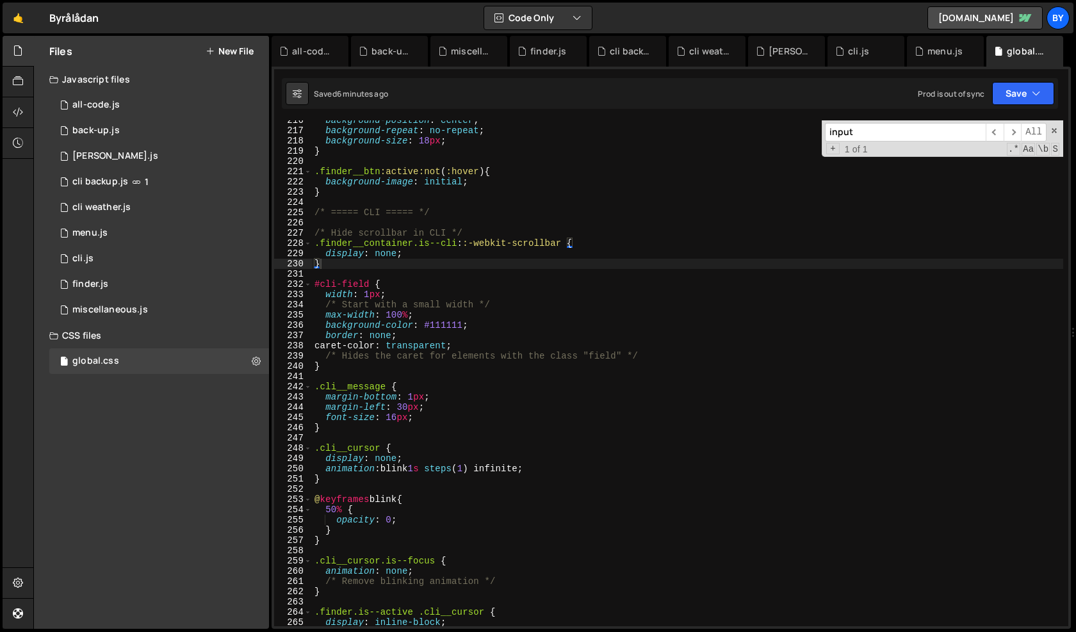
scroll to position [2301, 0]
click at [566, 368] on div "background-position : center ; background-repeat : no-repeat ; background-size …" at bounding box center [687, 378] width 751 height 527
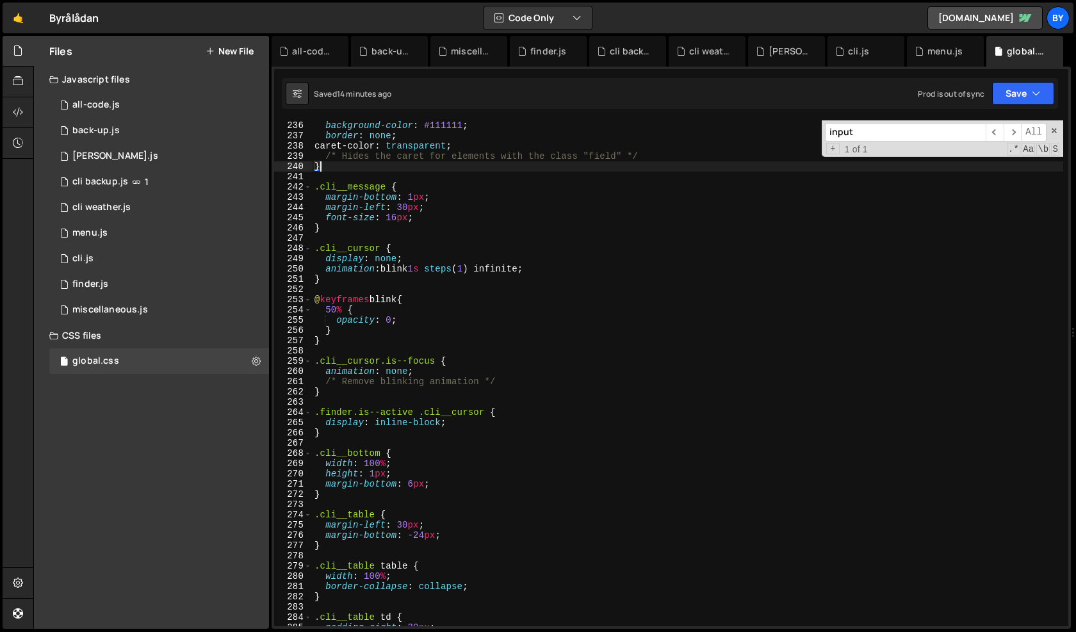
scroll to position [2496, 0]
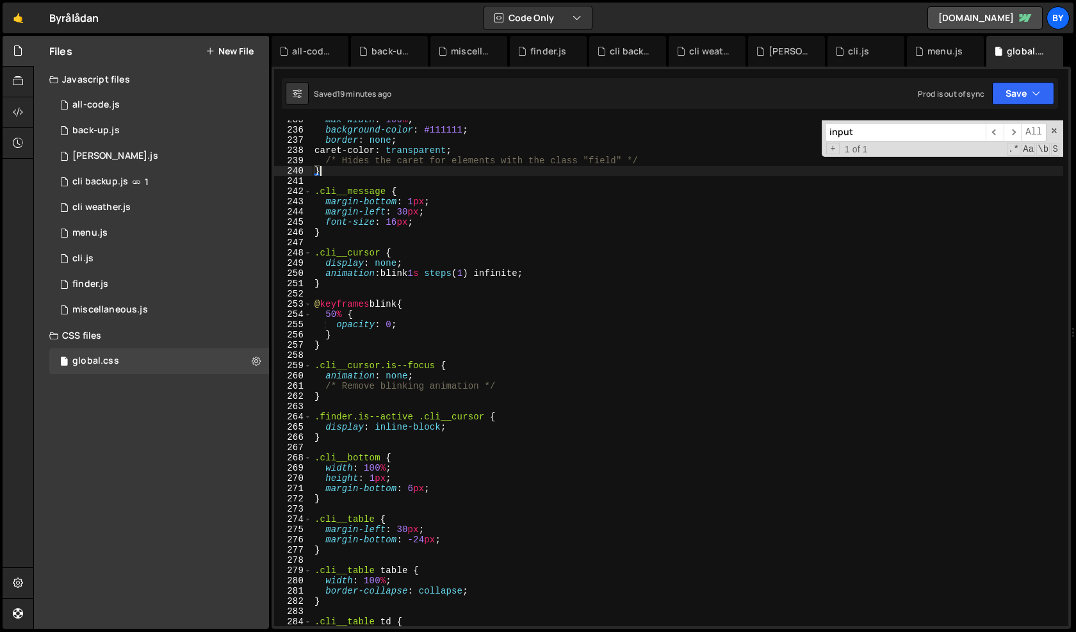
click at [378, 480] on div "max-width : 100 % ; background-color : #111111 ; border : none ; caret-color : …" at bounding box center [687, 378] width 751 height 527
type textarea "height: 1px;"
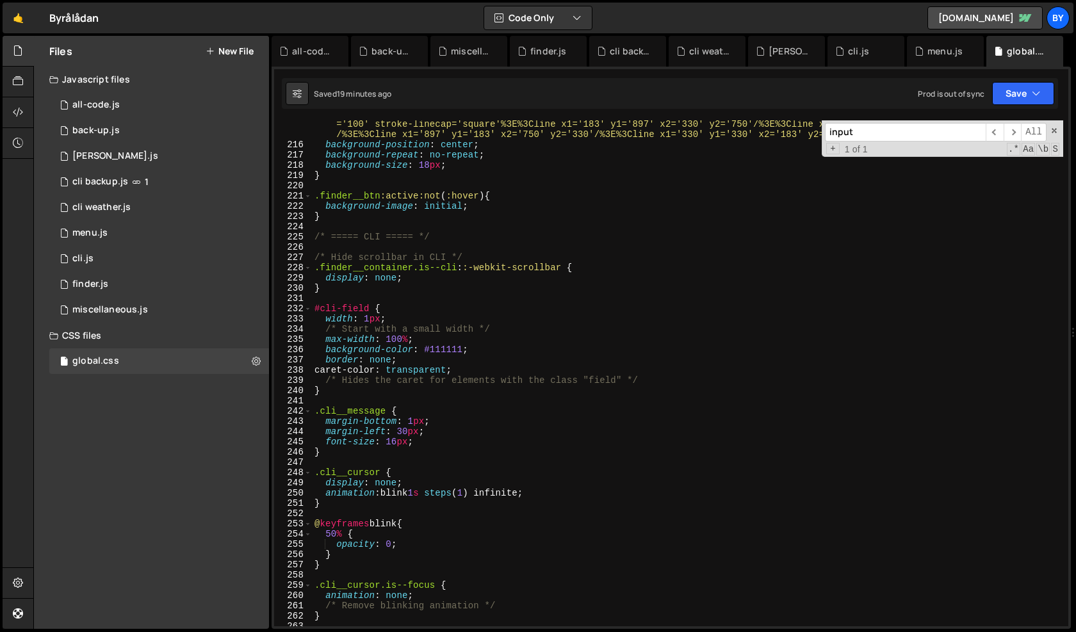
scroll to position [2277, 0]
click at [382, 397] on div "background-image : url( "data:image/svg+xml,%3Csvg xmlns='[URL][DOMAIN_NAME]' v…" at bounding box center [687, 372] width 751 height 568
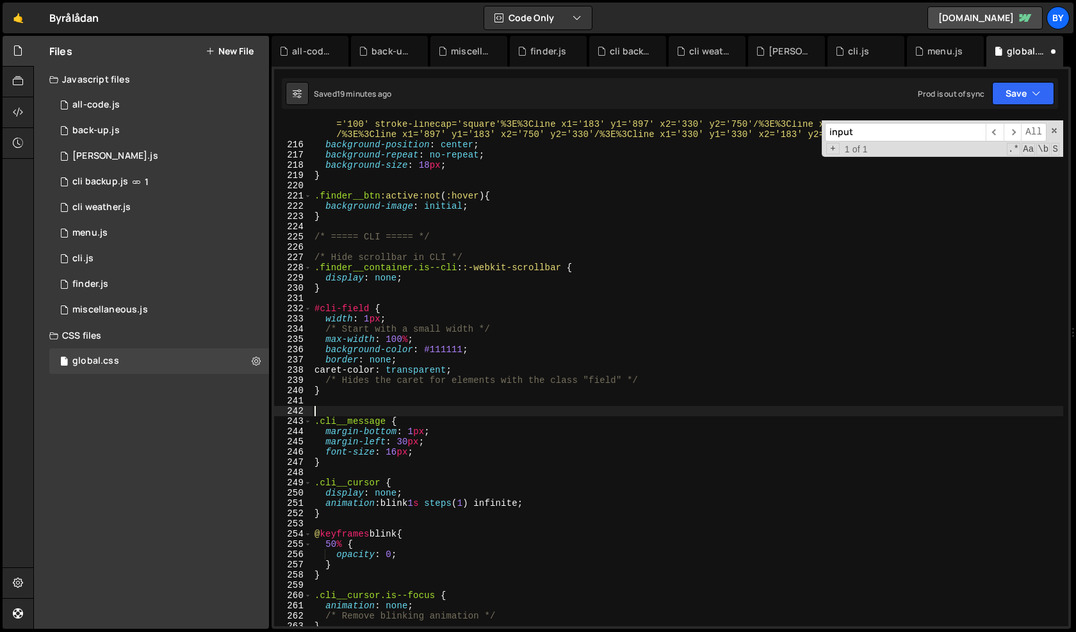
paste textarea "cli-prompt"
type textarea "cli-prompt"
type textarea "#"
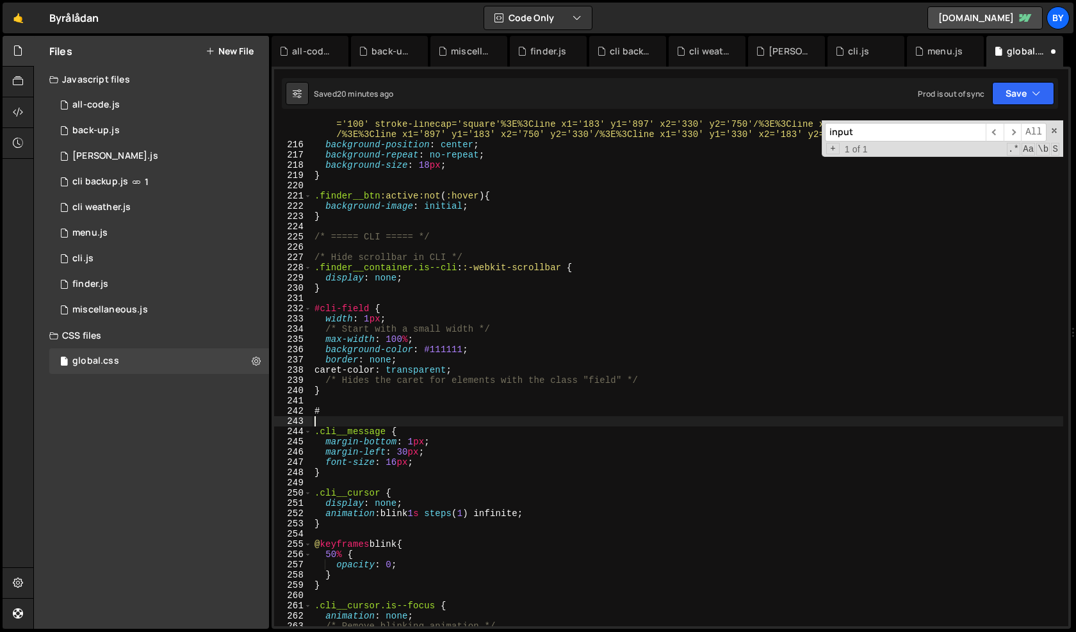
click at [440, 414] on div "background-image : url( "data:image/svg+xml,%3Csvg xmlns='[URL][DOMAIN_NAME]' v…" at bounding box center [687, 372] width 751 height 568
type textarea "#cli-prompt"
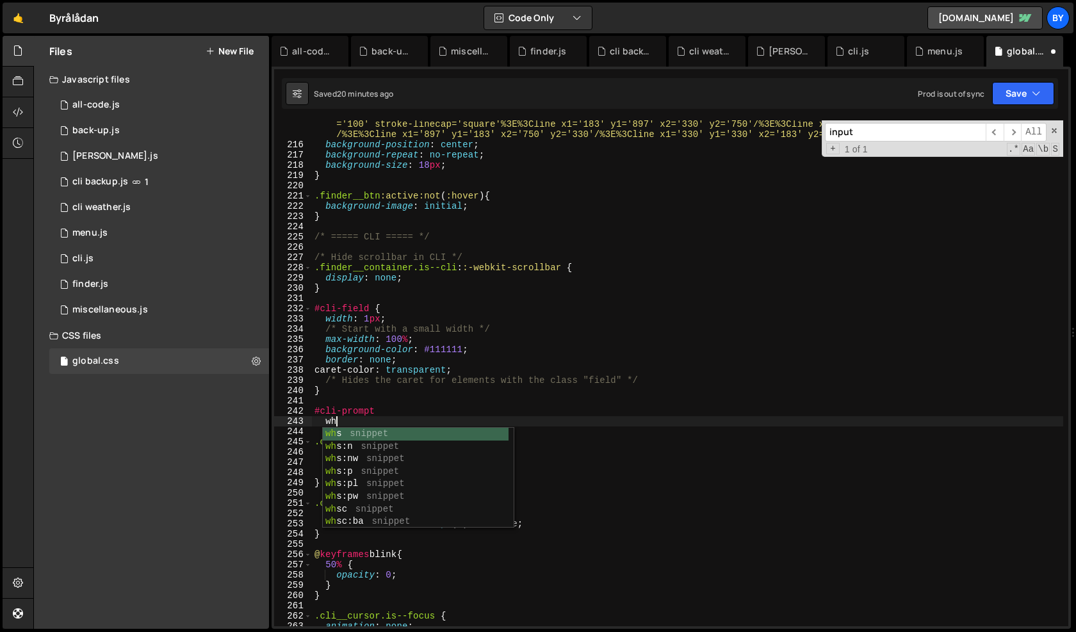
scroll to position [0, 1]
type textarea "w"
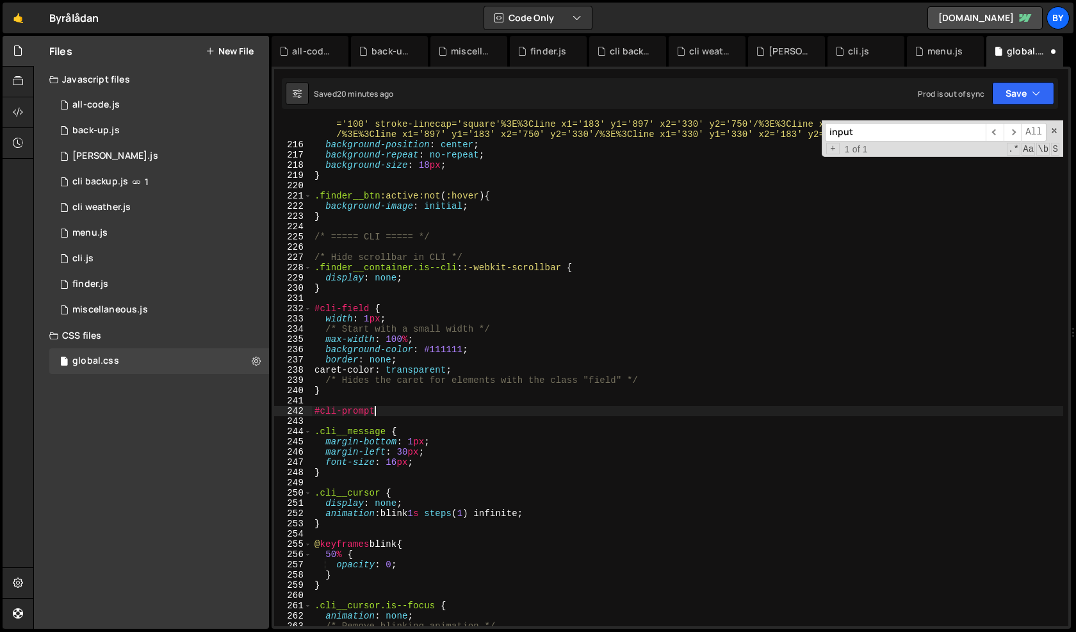
scroll to position [0, 4]
type textarea "#cli-prompt {"
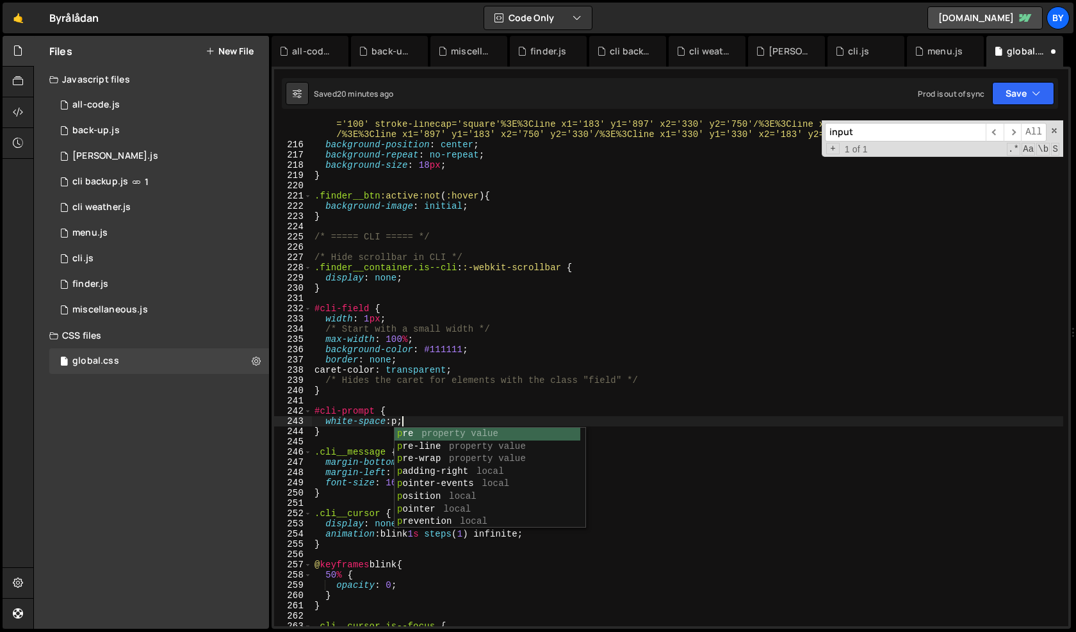
scroll to position [0, 6]
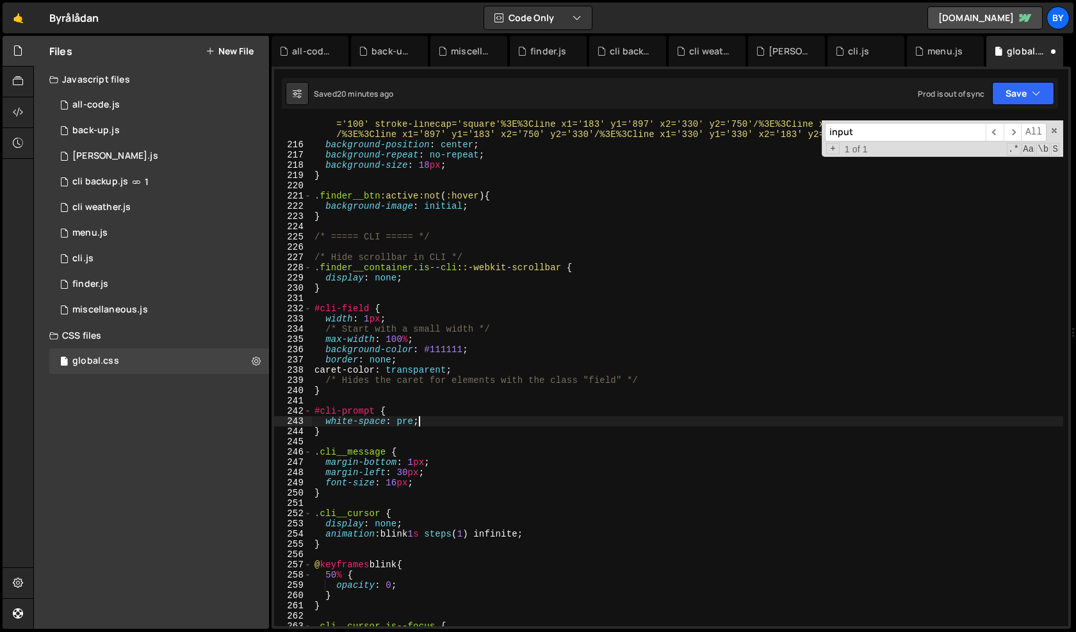
click at [532, 461] on div "background-image : url( "data:image/svg+xml,%3Csvg xmlns='[URL][DOMAIN_NAME]' v…" at bounding box center [687, 372] width 751 height 568
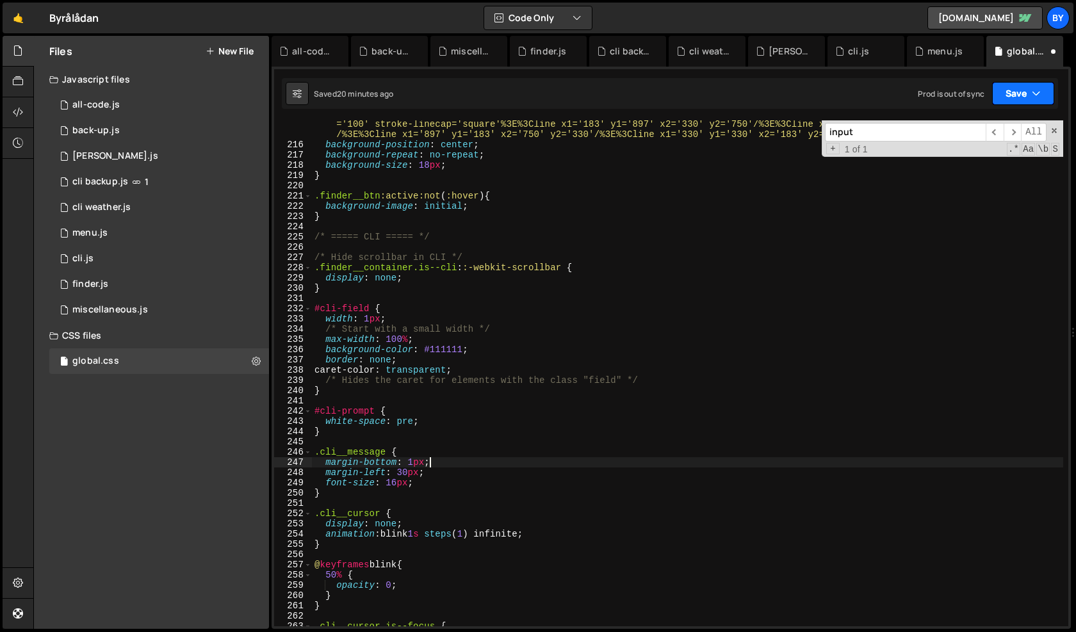
type textarea "margin-bottom: 1px;"
drag, startPoint x: 1039, startPoint y: 99, endPoint x: 1023, endPoint y: 120, distance: 26.5
click at [1039, 100] on button "Save" at bounding box center [1023, 93] width 62 height 23
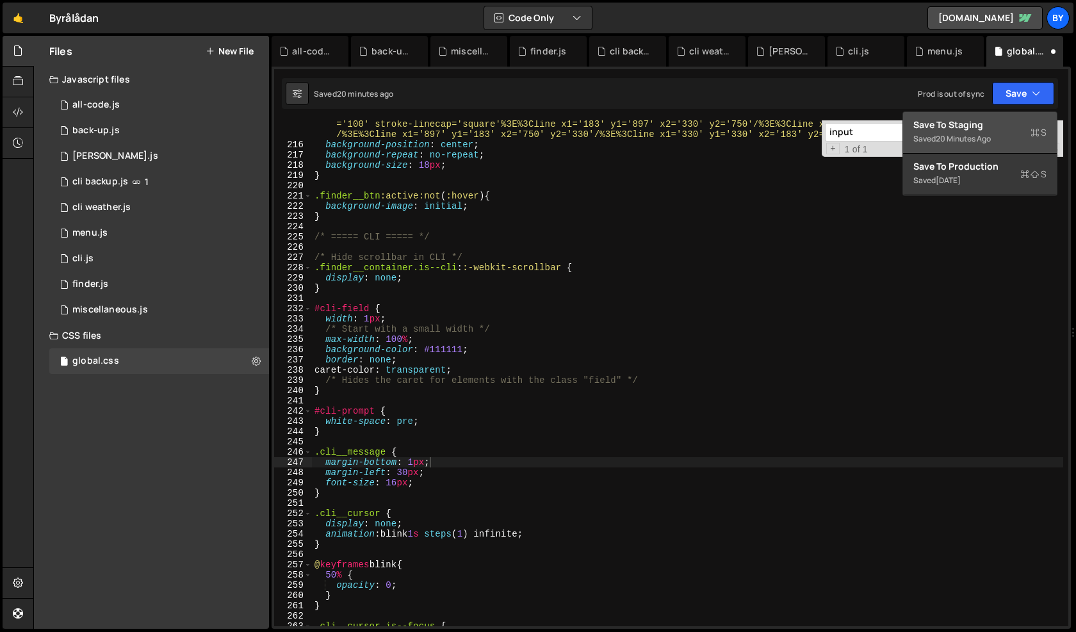
click at [1017, 129] on div "Save to Staging S" at bounding box center [979, 125] width 133 height 13
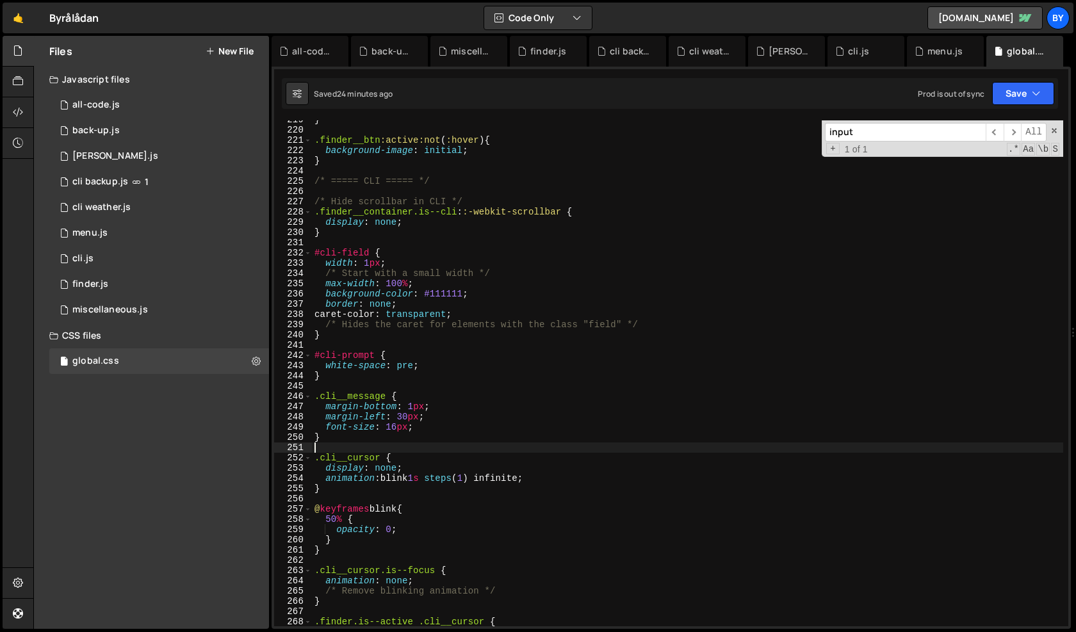
scroll to position [0, 0]
click at [570, 448] on div "} .finder__btn :active:not ( :hover ) { background-image : initial ; } /* =====…" at bounding box center [687, 378] width 751 height 527
click at [140, 279] on div "1 finder.js 0" at bounding box center [159, 285] width 220 height 26
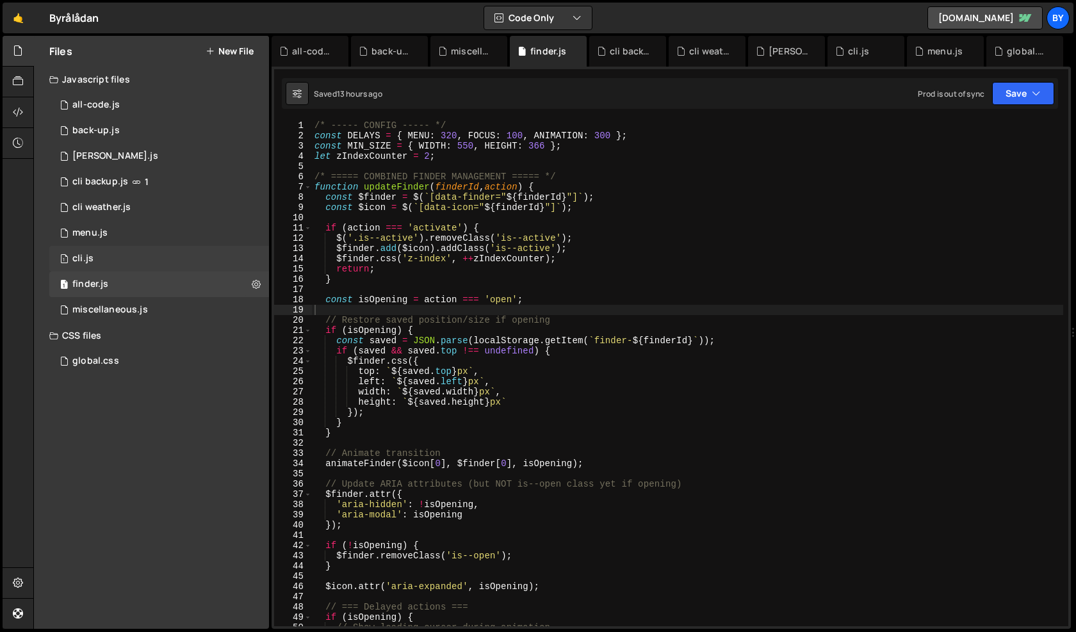
click at [151, 260] on div "1 cli.js 0" at bounding box center [159, 259] width 220 height 26
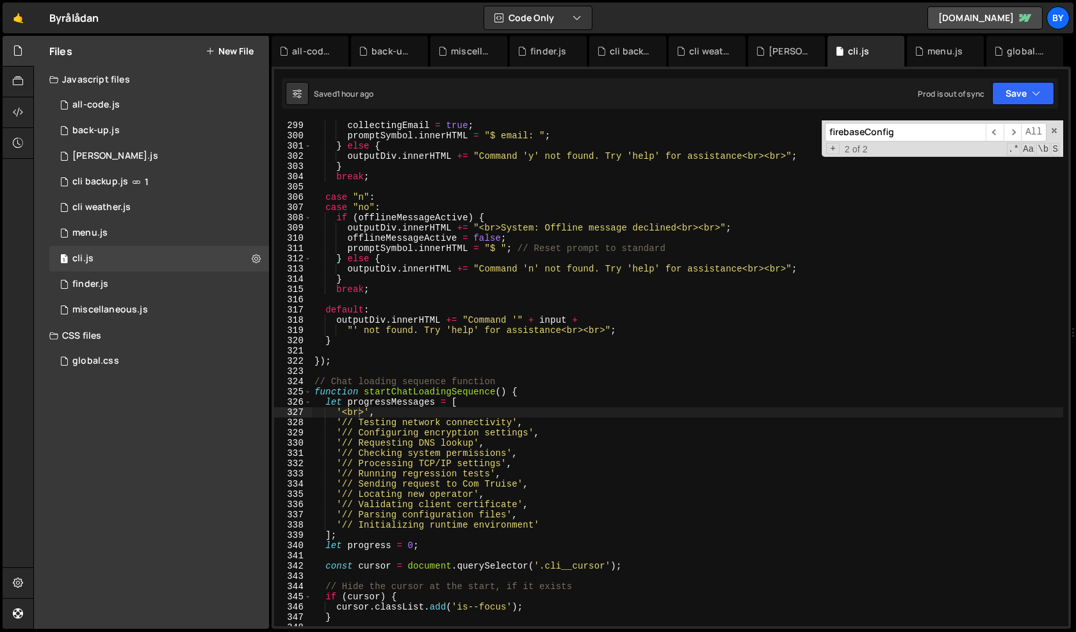
type textarea "outputDiv.innerHTML += "Command '" + input +"
click at [553, 320] on div "collectingEmail = true ; promptSymbol . innerHTML = "$ email: " ; } else { outp…" at bounding box center [687, 383] width 751 height 527
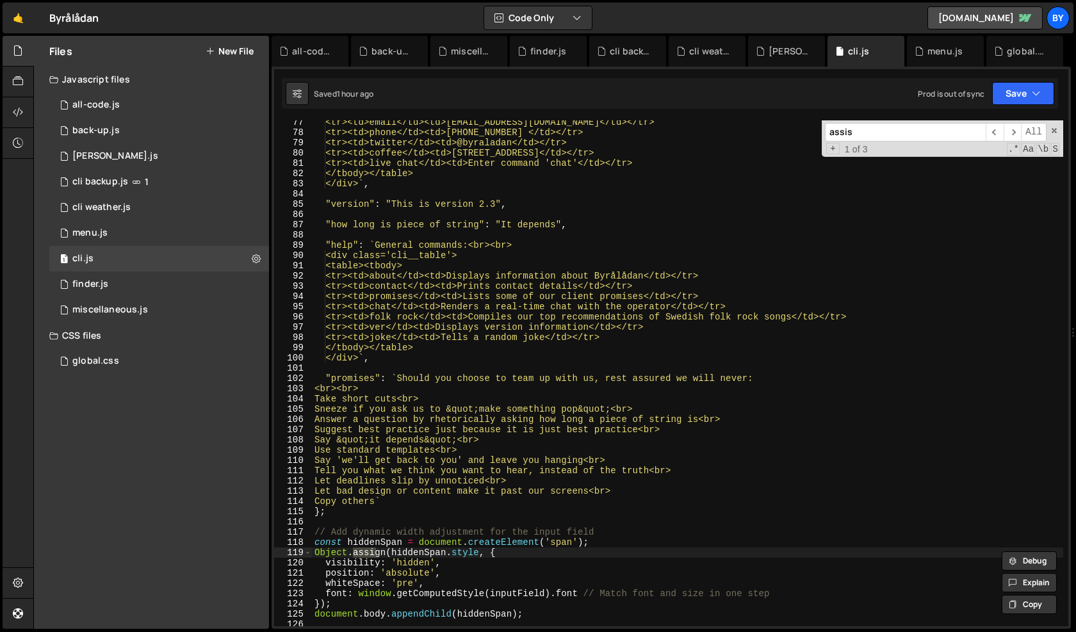
scroll to position [2863, 0]
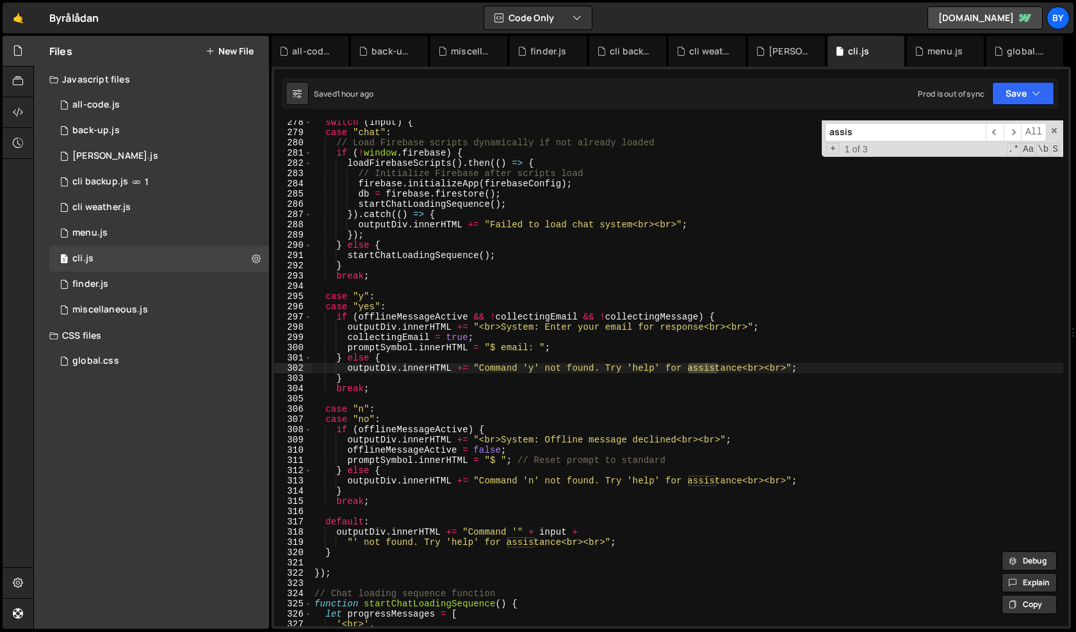
type input "assis"
click at [577, 421] on div "switch ( input ) { case "chat" : // Load Firebase scripts dynamically if not al…" at bounding box center [687, 380] width 751 height 527
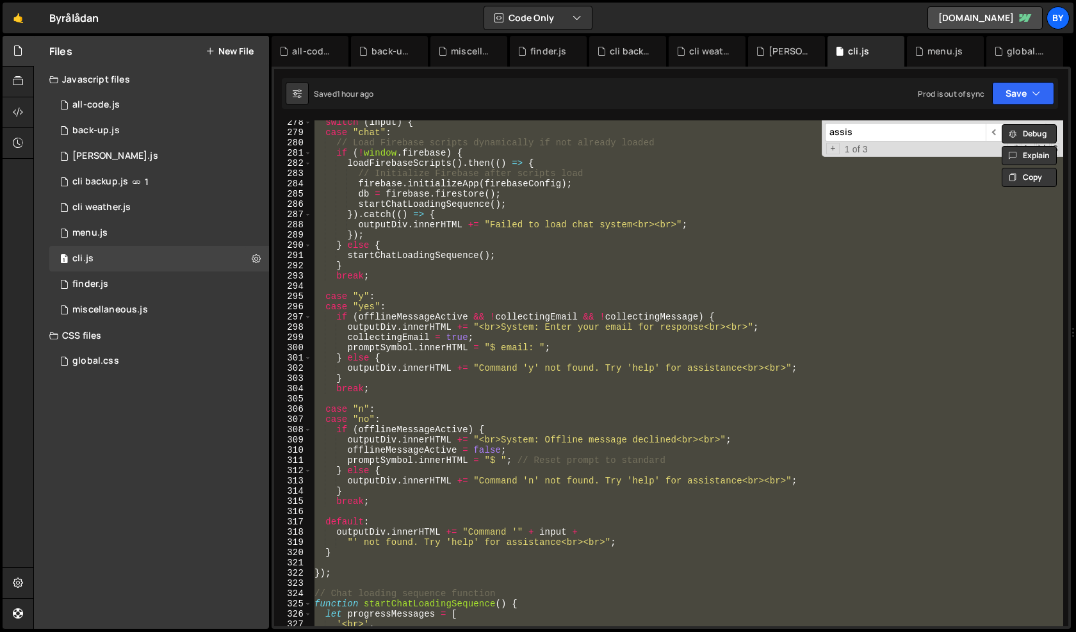
click at [577, 421] on div "switch ( input ) { case "chat" : // Load Firebase scripts dynamically if not al…" at bounding box center [687, 373] width 751 height 506
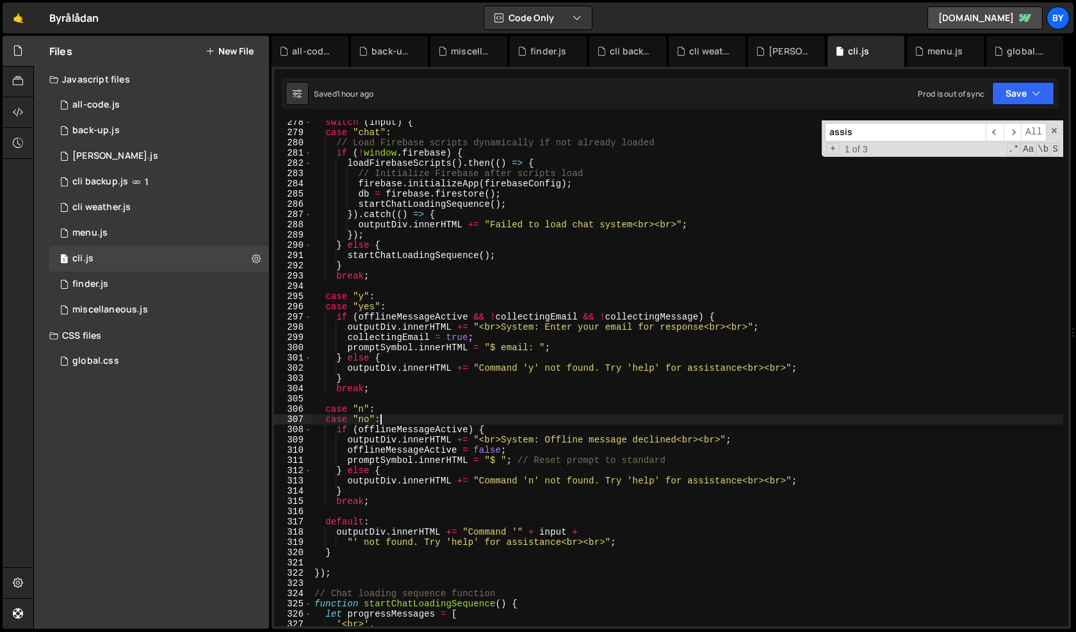
click at [514, 372] on div "switch ( input ) { case "chat" : // Load Firebase scripts dynamically if not al…" at bounding box center [687, 380] width 751 height 527
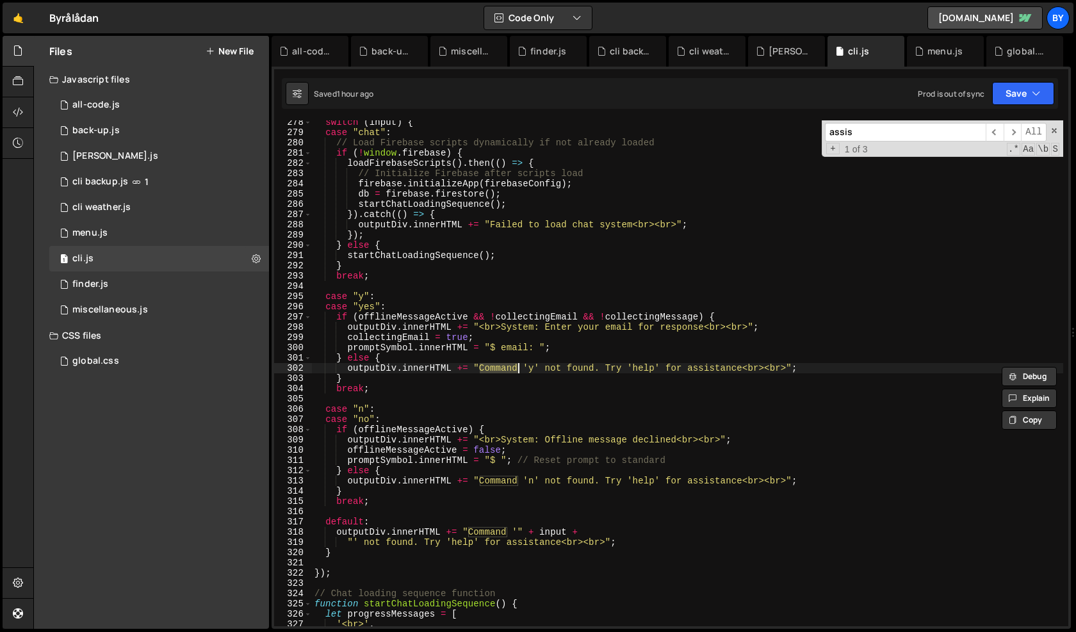
click at [601, 430] on div "switch ( input ) { case "chat" : // Load Firebase scripts dynamically if not al…" at bounding box center [687, 380] width 751 height 527
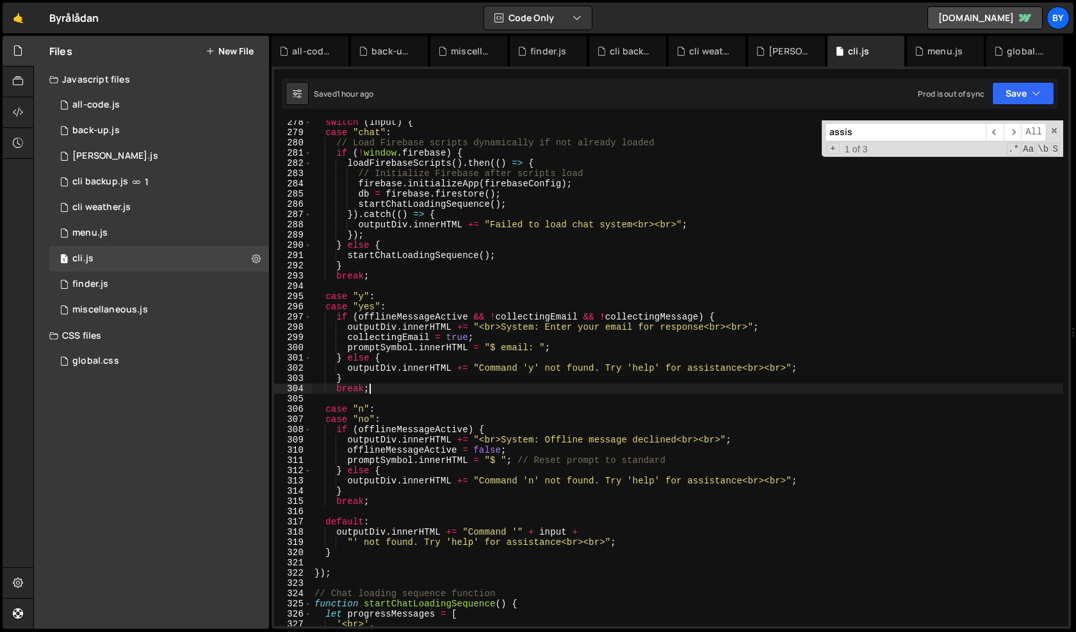
click at [556, 387] on div "switch ( input ) { case "chat" : // Load Firebase scripts dynamically if not al…" at bounding box center [687, 380] width 751 height 527
click at [503, 370] on div "switch ( input ) { case "chat" : // Load Firebase scripts dynamically if not al…" at bounding box center [687, 380] width 751 height 527
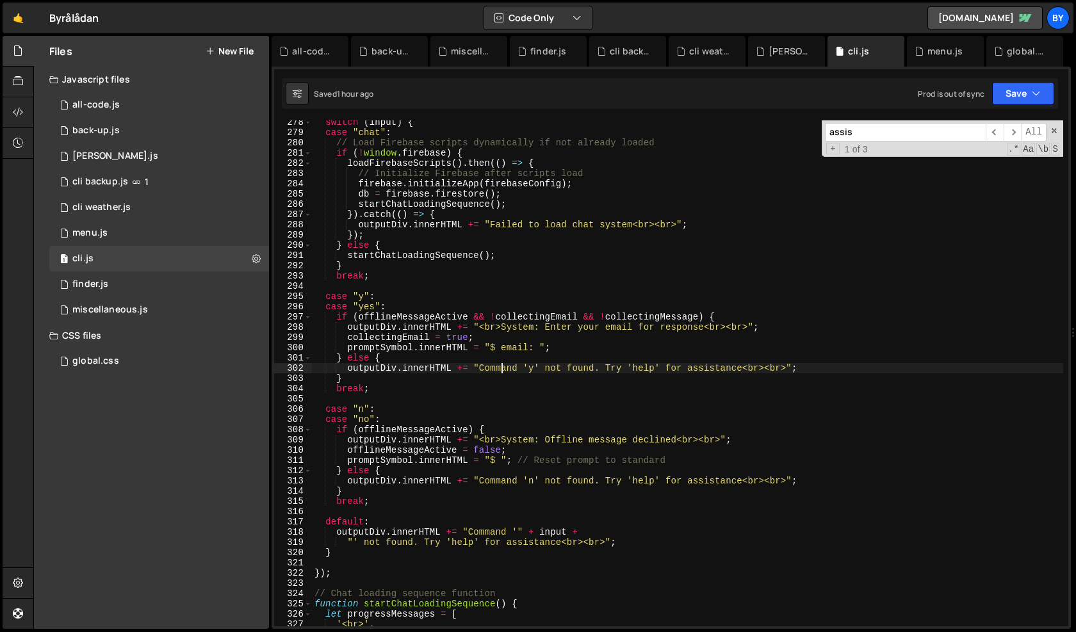
click at [503, 370] on div "switch ( input ) { case "chat" : // Load Firebase scripts dynamically if not al…" at bounding box center [687, 380] width 751 height 527
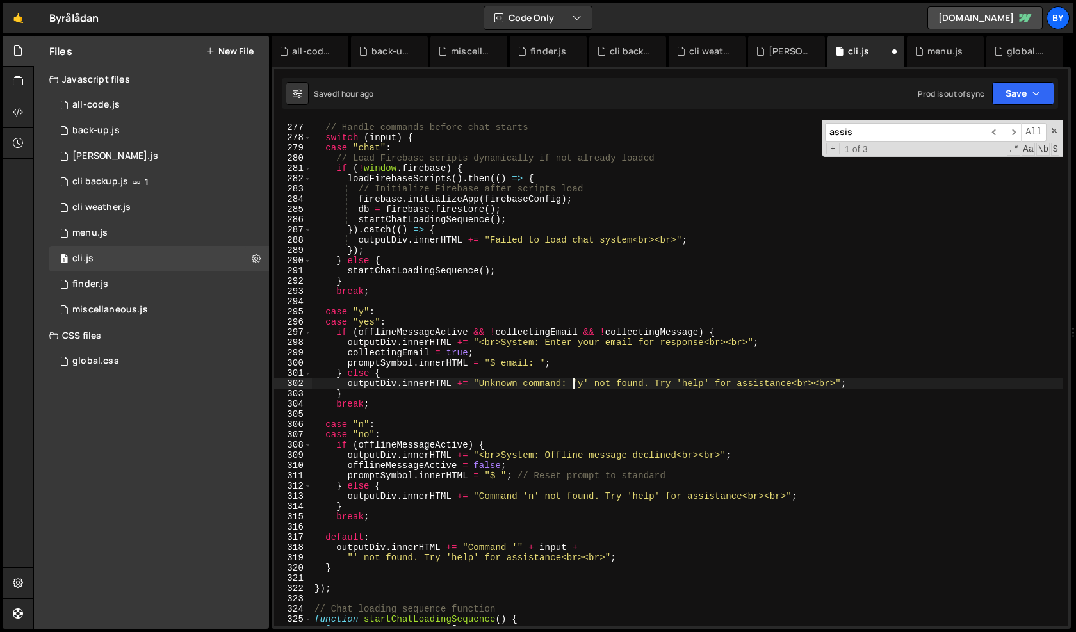
scroll to position [2834, 0]
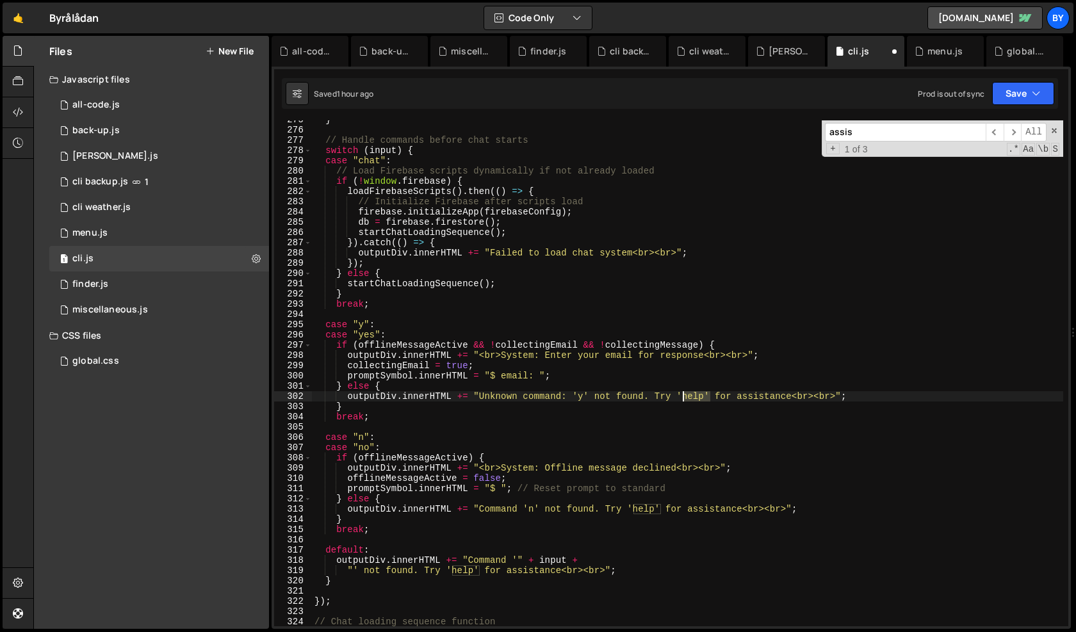
drag, startPoint x: 710, startPoint y: 399, endPoint x: 684, endPoint y: 398, distance: 26.3
click at [684, 398] on div "} // Handle commands before chat starts switch ( input ) { case "chat" : // Loa…" at bounding box center [687, 378] width 751 height 527
click at [632, 397] on div "} // Handle commands before chat starts switch ( input ) { case "chat" : // Loa…" at bounding box center [687, 378] width 751 height 527
drag, startPoint x: 645, startPoint y: 396, endPoint x: 635, endPoint y: 397, distance: 9.6
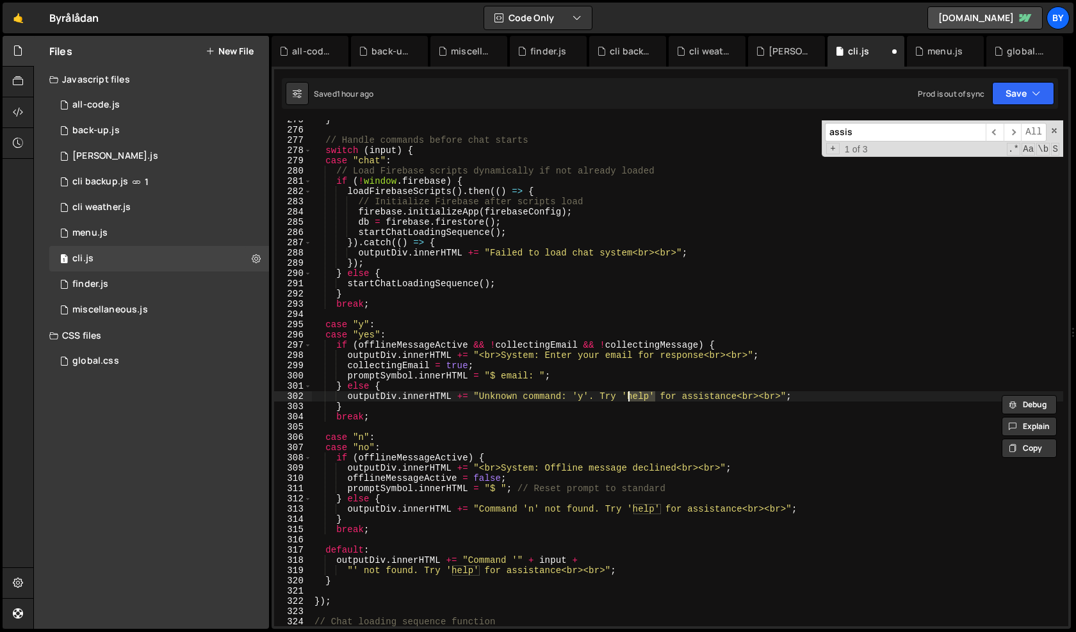
click at [629, 396] on div "} // Handle commands before chat starts switch ( input ) { case "chat" : // Loa…" at bounding box center [687, 378] width 751 height 527
click at [822, 361] on div "} // Handle commands before chat starts switch ( input ) { case "chat" : // Loa…" at bounding box center [687, 378] width 751 height 527
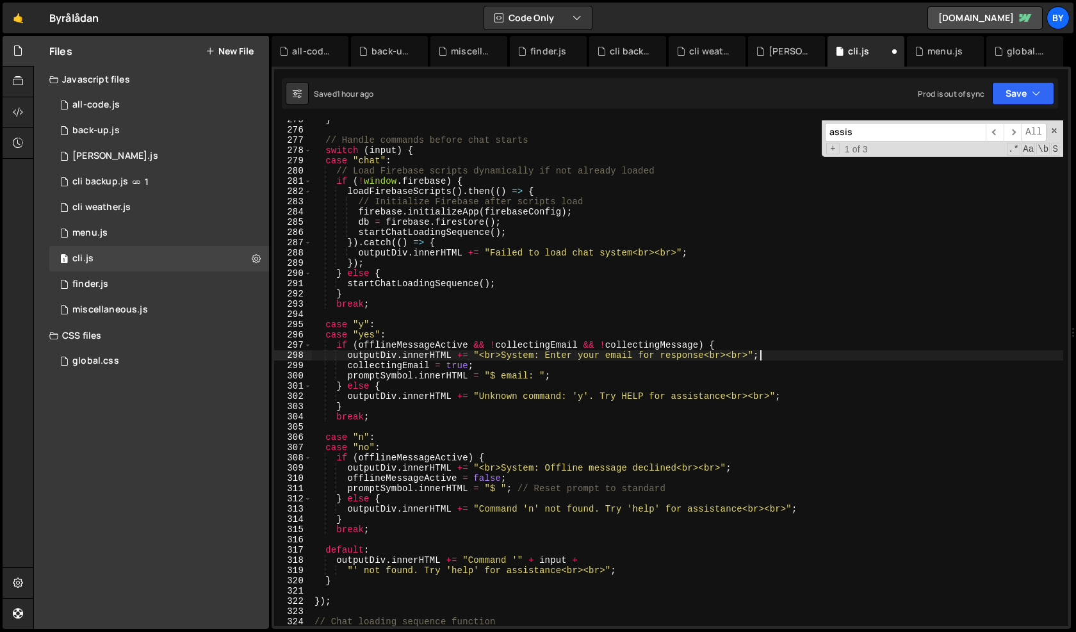
click at [1027, 108] on div "Saved 1 hour ago Prod is out of sync Upgrade to Edit Save Save to Staging S Sav…" at bounding box center [670, 93] width 776 height 31
click at [1029, 100] on button "Save" at bounding box center [1023, 93] width 62 height 23
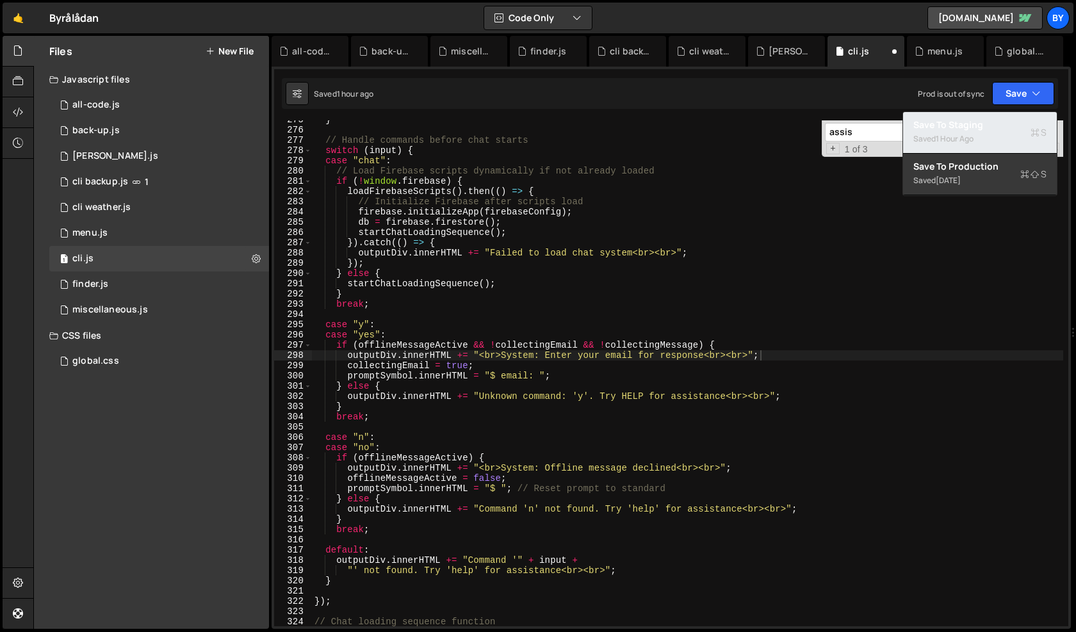
drag, startPoint x: 1010, startPoint y: 130, endPoint x: 1054, endPoint y: 161, distance: 54.2
click at [1010, 131] on button "Save to Staging S Saved 1 hour ago" at bounding box center [980, 133] width 154 height 42
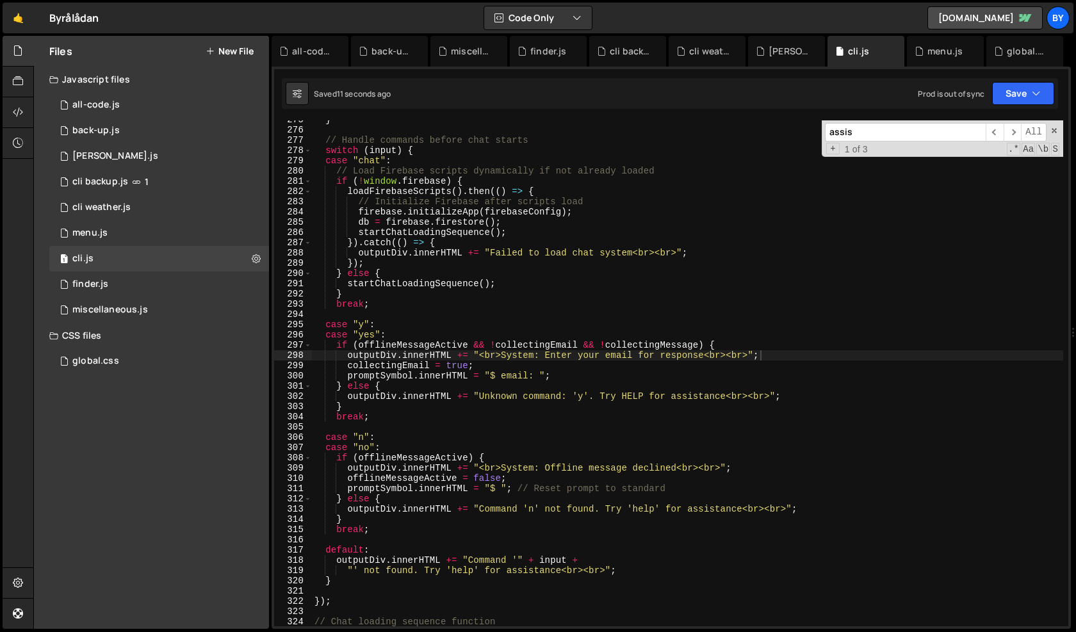
type textarea "case "y":"
click at [888, 329] on div "} // Handle commands before chat starts switch ( input ) { case "chat" : // Loa…" at bounding box center [687, 378] width 751 height 527
click at [1017, 88] on button "Save" at bounding box center [1023, 93] width 62 height 23
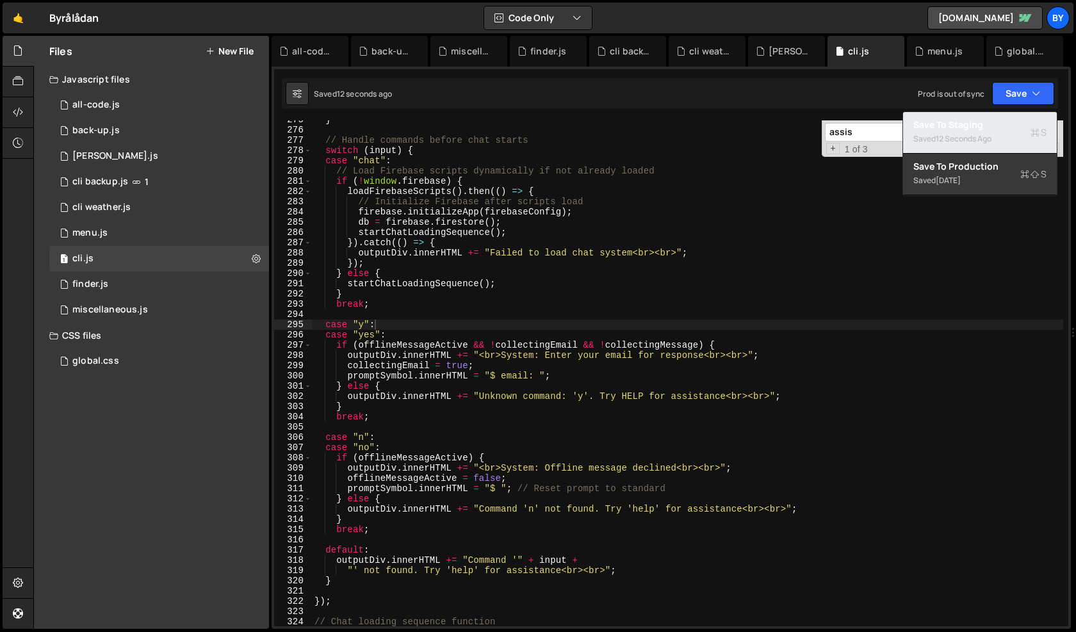
click at [1004, 131] on div "Saved 12 seconds ago" at bounding box center [979, 138] width 133 height 15
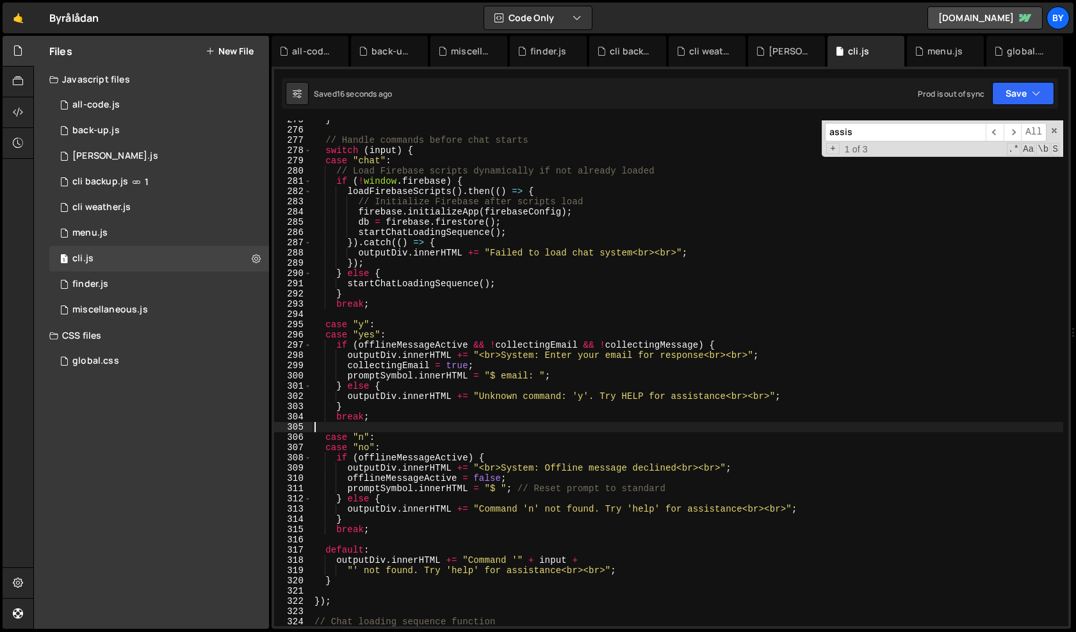
scroll to position [0, 0]
click at [705, 430] on div "} // Handle commands before chat starts switch ( input ) { case "chat" : // Loa…" at bounding box center [687, 378] width 751 height 527
click at [757, 383] on div "} // Handle commands before chat starts switch ( input ) { case "chat" : // Loa…" at bounding box center [687, 378] width 751 height 527
type textarea "});"
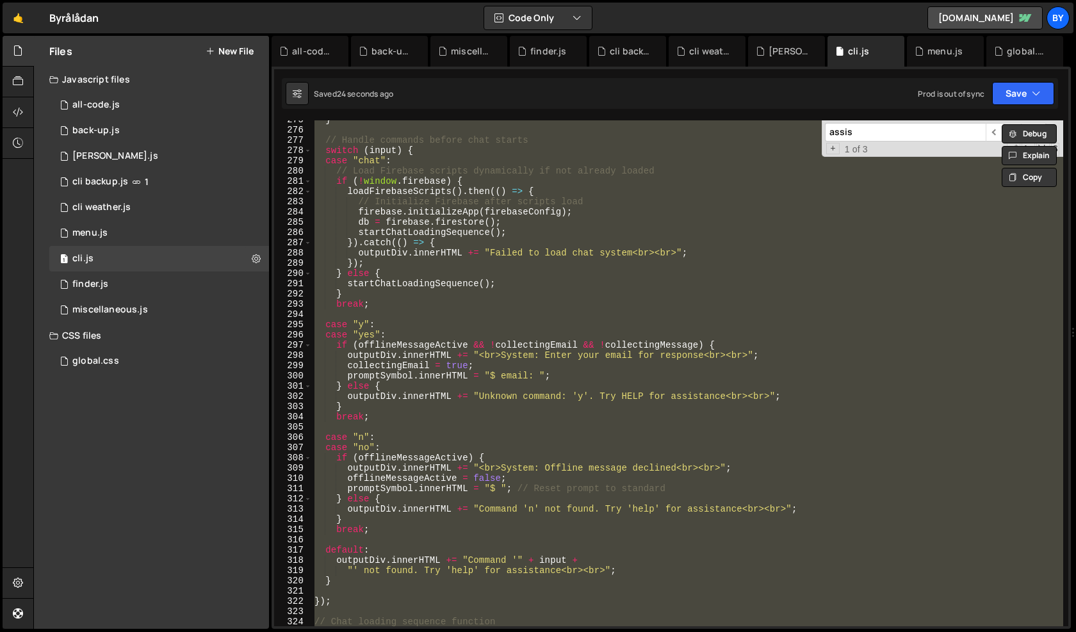
paste textarea
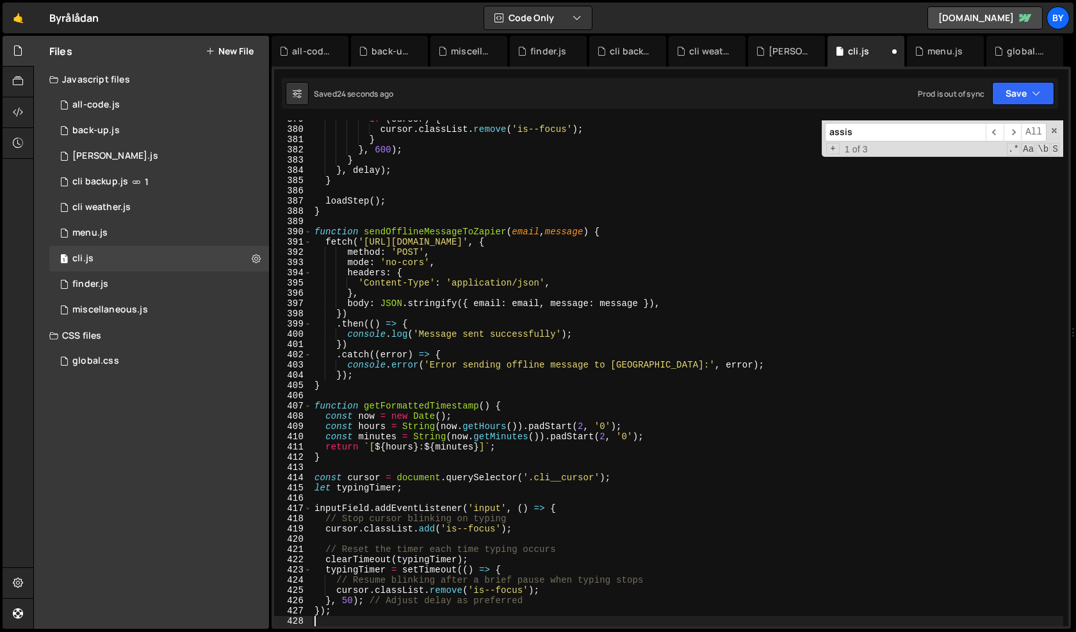
scroll to position [3911, 0]
click at [1032, 95] on icon "button" at bounding box center [1036, 93] width 9 height 13
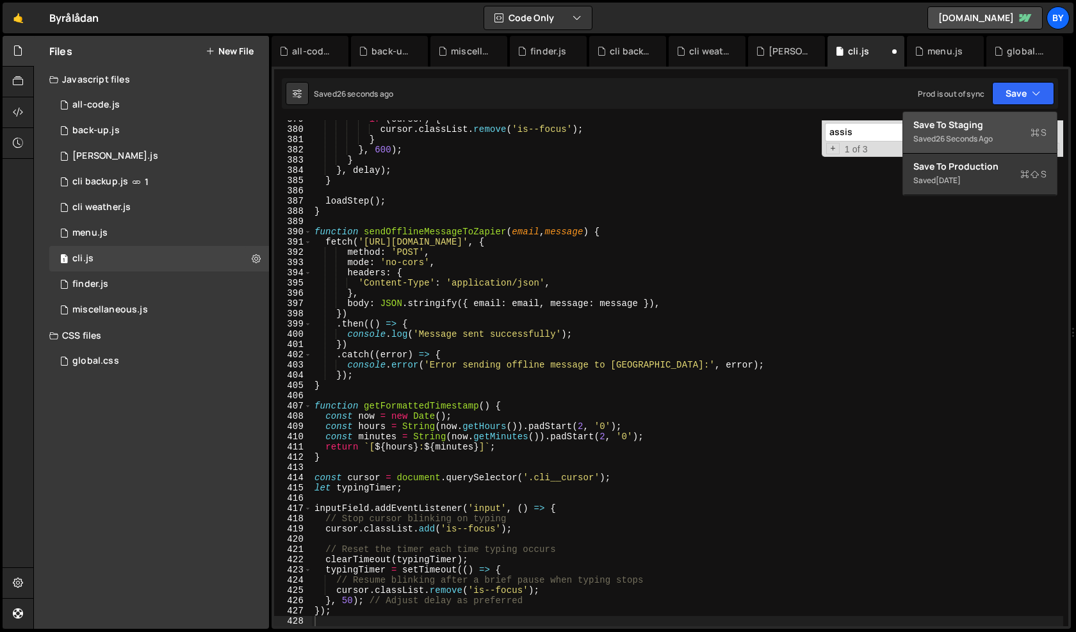
click at [1003, 131] on div "Saved 26 seconds ago" at bounding box center [979, 138] width 133 height 15
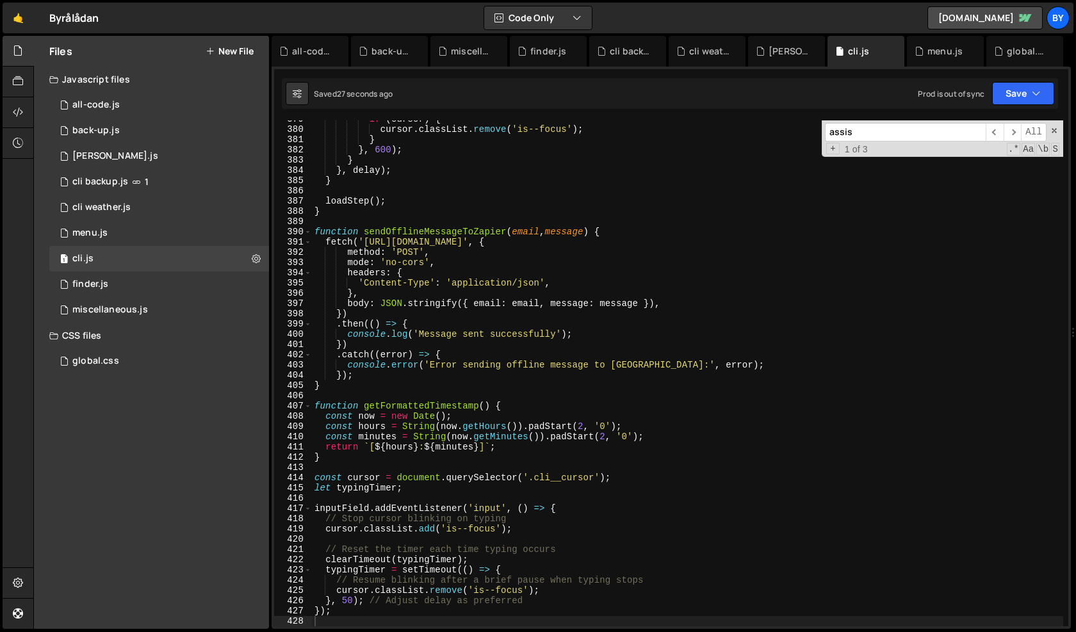
type textarea "return `[${hours}:${minutes}]`;"
click at [660, 451] on div "if ( cursor ) { cursor . classList . remove ( 'is--focus' ) ; } } , 600 ) ; } }…" at bounding box center [687, 377] width 751 height 527
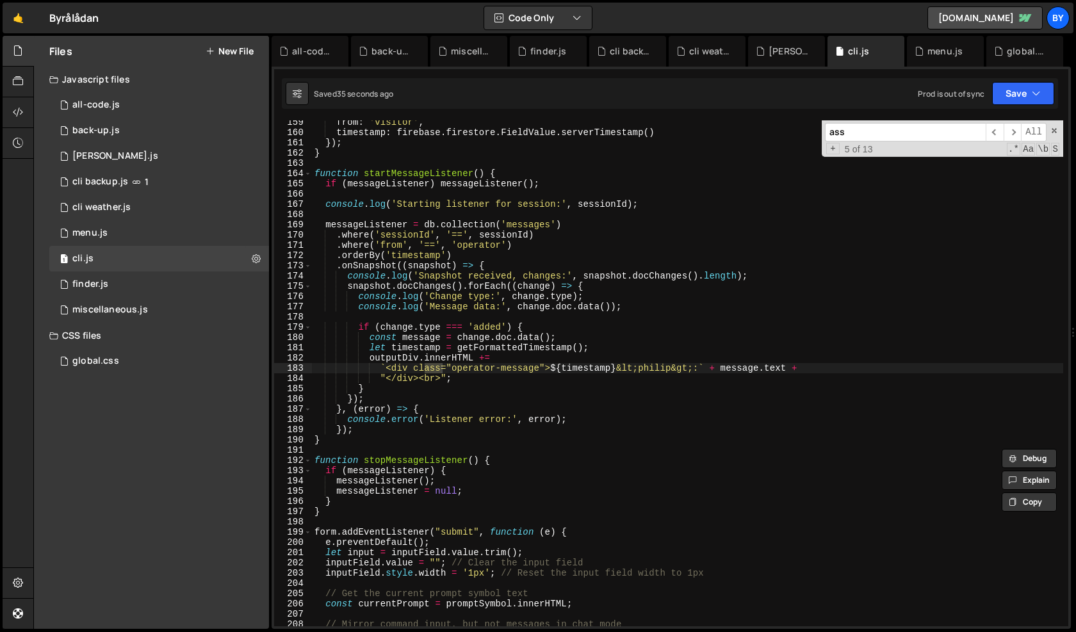
scroll to position [2863, 0]
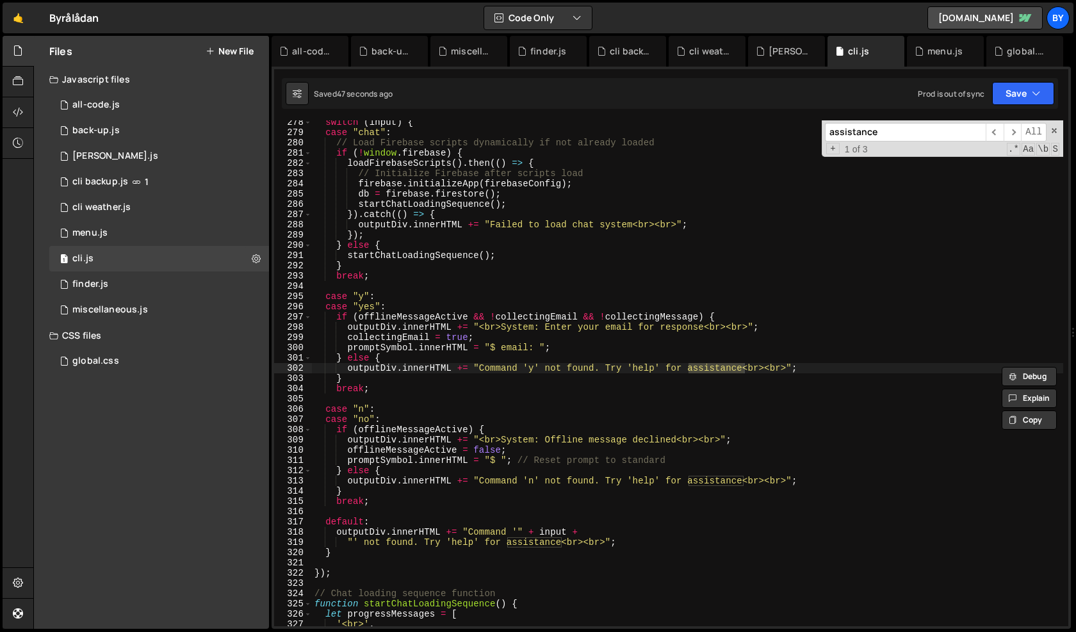
type input "assistance"
click at [541, 536] on div "switch ( input ) { case "chat" : // Load Firebase scripts dynamically if not al…" at bounding box center [687, 380] width 751 height 527
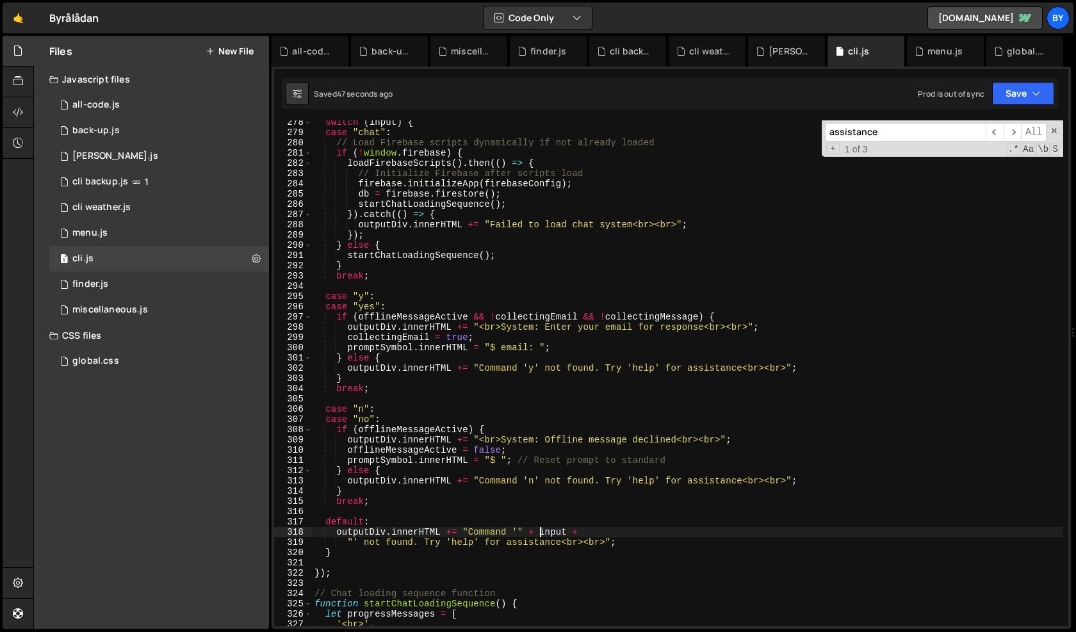
click at [584, 543] on div "switch ( input ) { case "chat" : // Load Firebase scripts dynamically if not al…" at bounding box center [687, 380] width 751 height 527
click at [607, 556] on div "switch ( input ) { case "chat" : // Load Firebase scripts dynamically if not al…" at bounding box center [687, 380] width 751 height 527
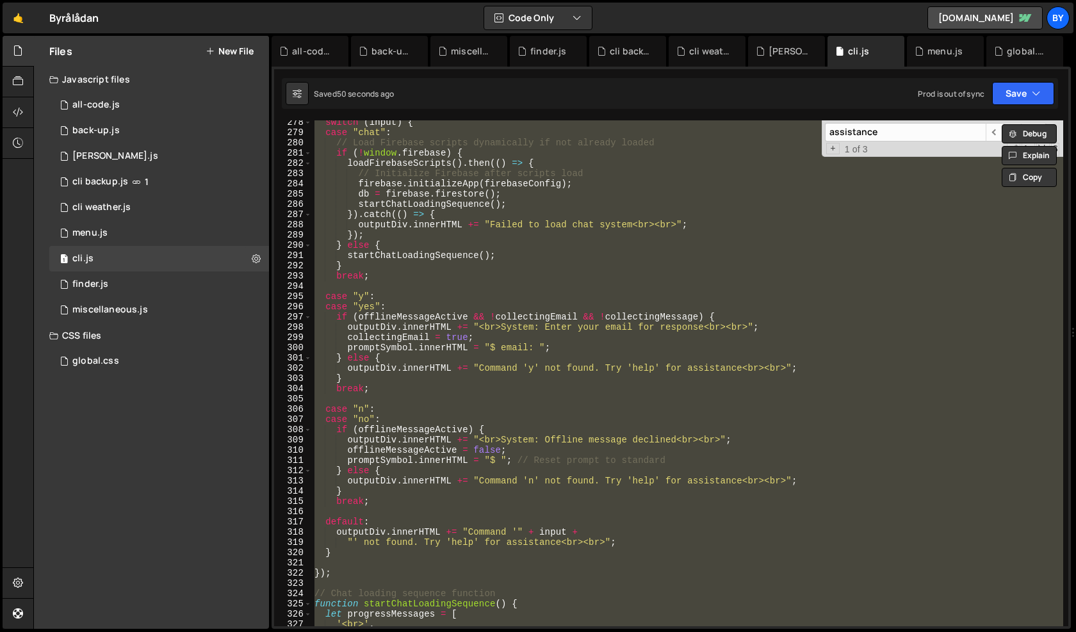
click at [607, 555] on div "switch ( input ) { case "chat" : // Load Firebase scripts dynamically if not al…" at bounding box center [687, 373] width 751 height 506
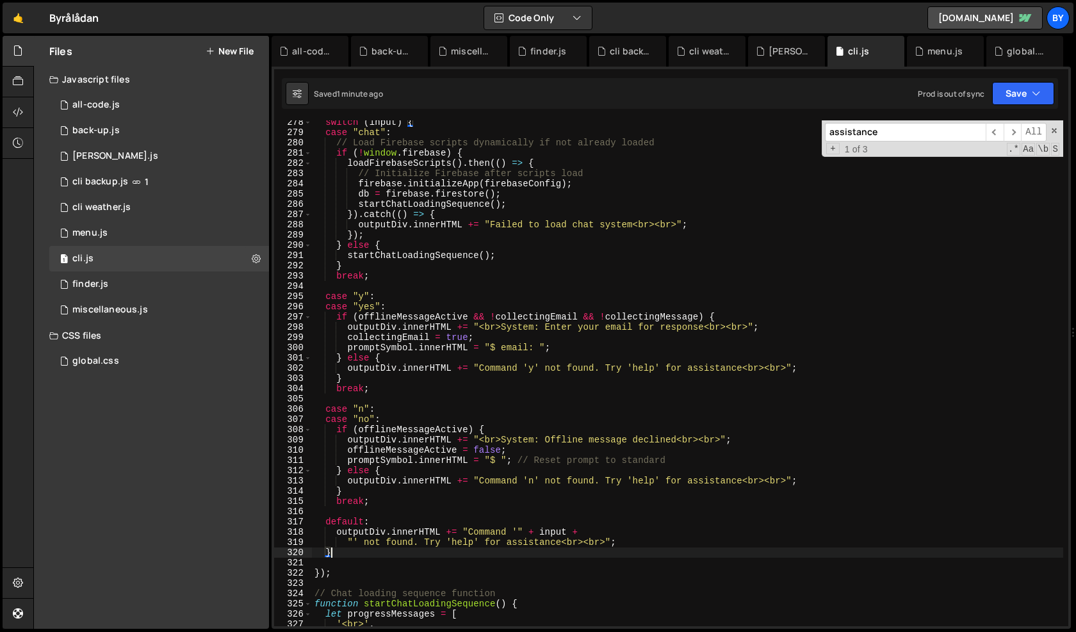
click at [346, 544] on div "switch ( input ) { case "chat" : // Load Firebase scripts dynamically if not al…" at bounding box center [687, 380] width 751 height 527
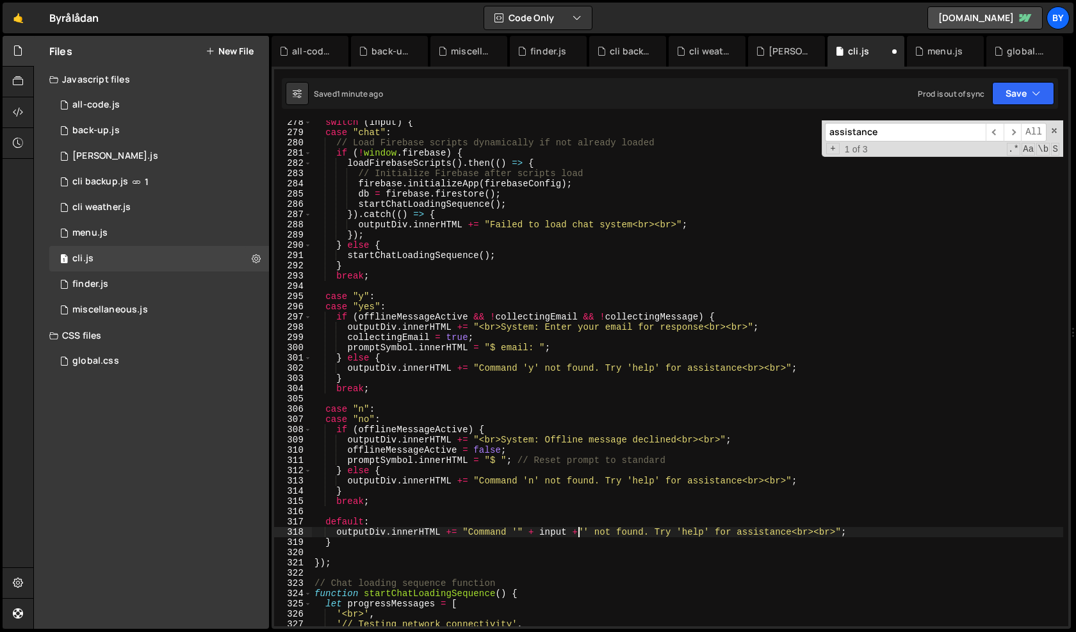
scroll to position [0, 19]
click at [480, 536] on div "switch ( input ) { case "chat" : // Load Firebase scripts dynamically if not al…" at bounding box center [687, 380] width 751 height 527
click at [621, 547] on div "switch ( input ) { case "chat" : // Load Firebase scripts dynamically if not al…" at bounding box center [687, 380] width 751 height 527
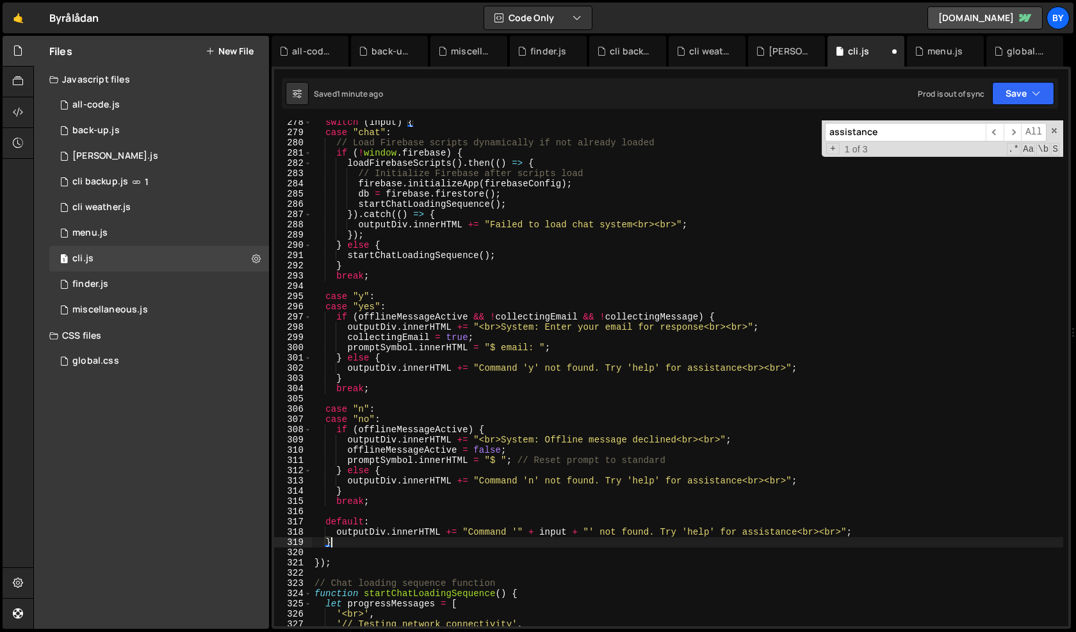
type textarea "});"
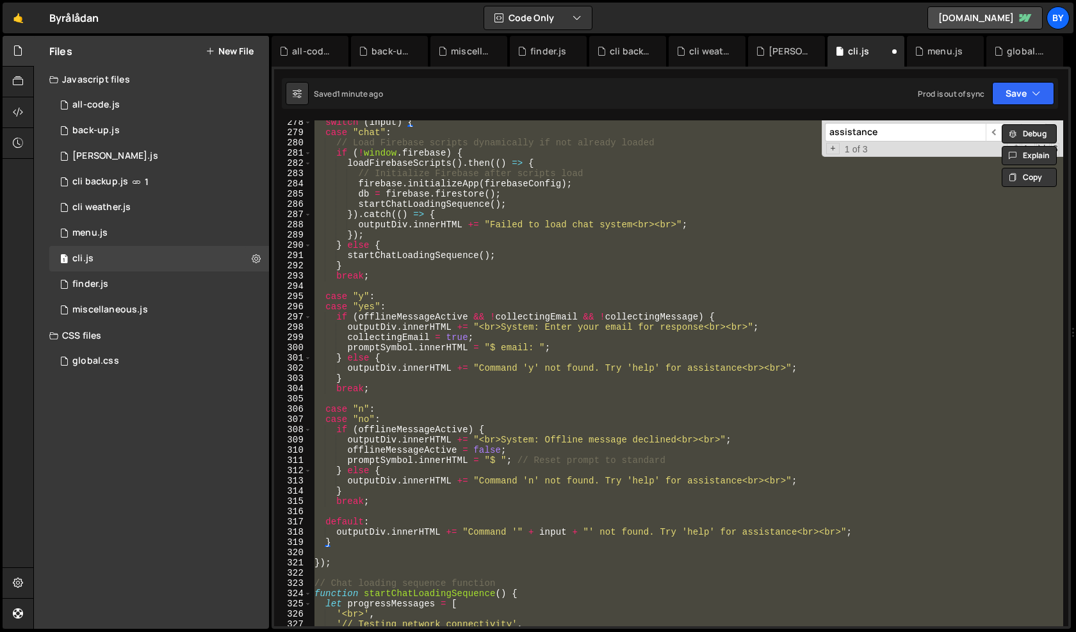
paste textarea
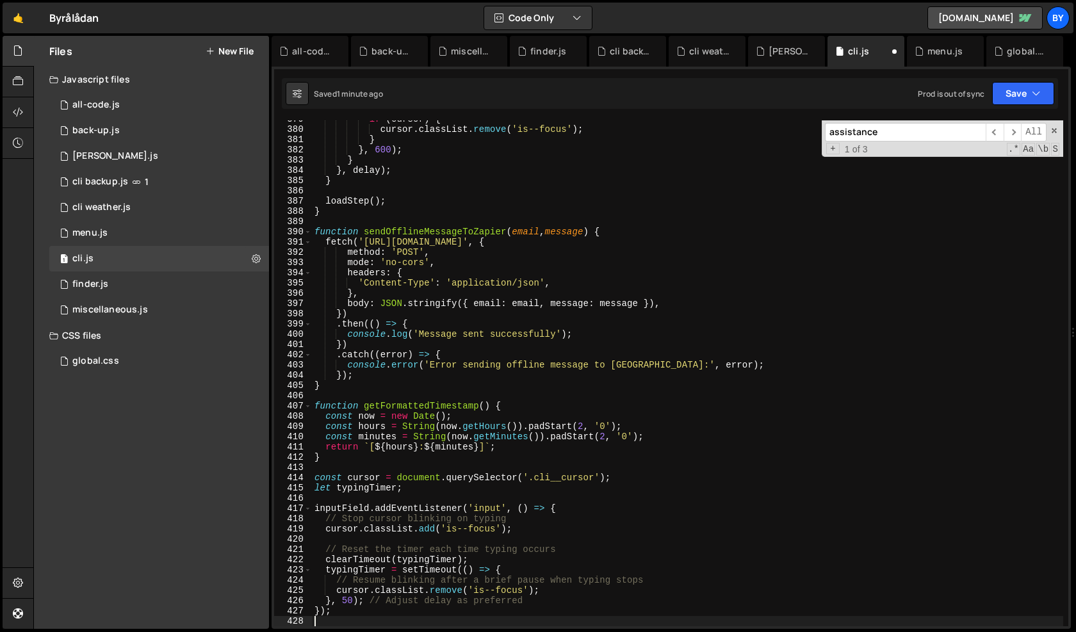
scroll to position [3911, 0]
click at [1018, 95] on button "Save" at bounding box center [1023, 93] width 62 height 23
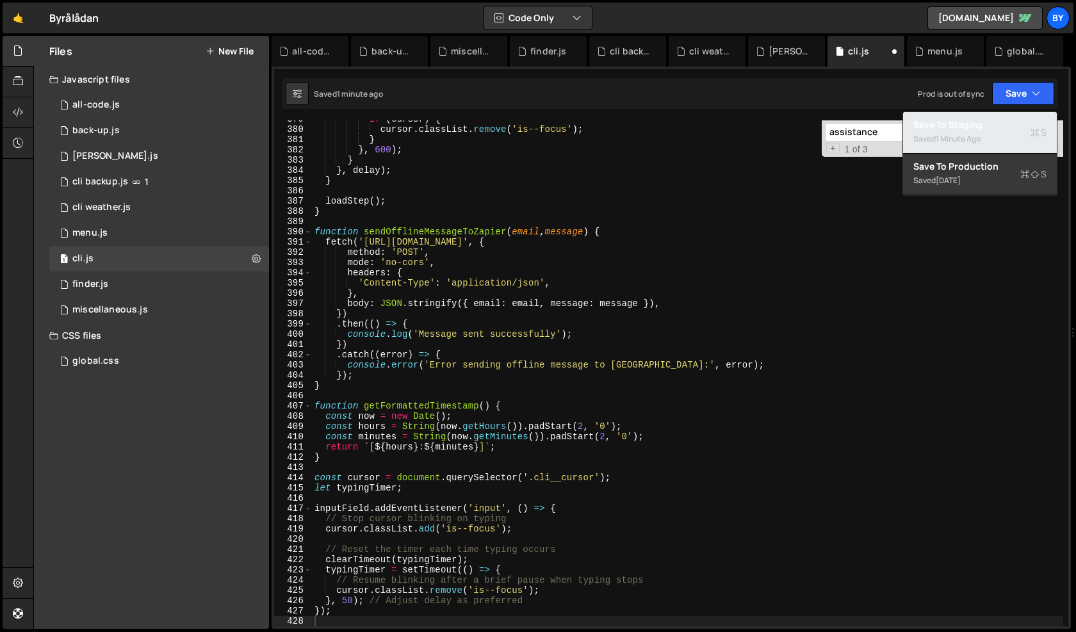
drag, startPoint x: 996, startPoint y: 120, endPoint x: 1020, endPoint y: 151, distance: 38.8
click at [996, 120] on div "Save to Staging S" at bounding box center [979, 125] width 133 height 13
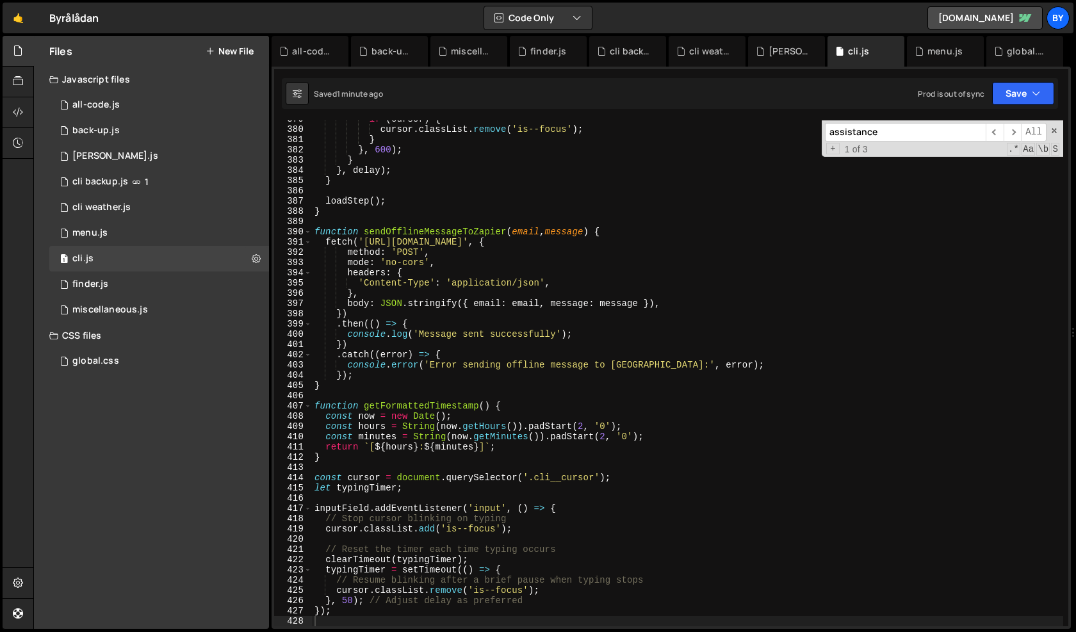
type textarea "const cursor = document.querySelector('.cli__cursor');"
click at [666, 478] on div "if ( cursor ) { cursor . classList . remove ( 'is--focus' ) ; } } , 600 ) ; } }…" at bounding box center [687, 377] width 751 height 527
click at [650, 473] on div "if ( cursor ) { cursor . classList . remove ( 'is--focus' ) ; } } , 600 ) ; } }…" at bounding box center [687, 377] width 751 height 527
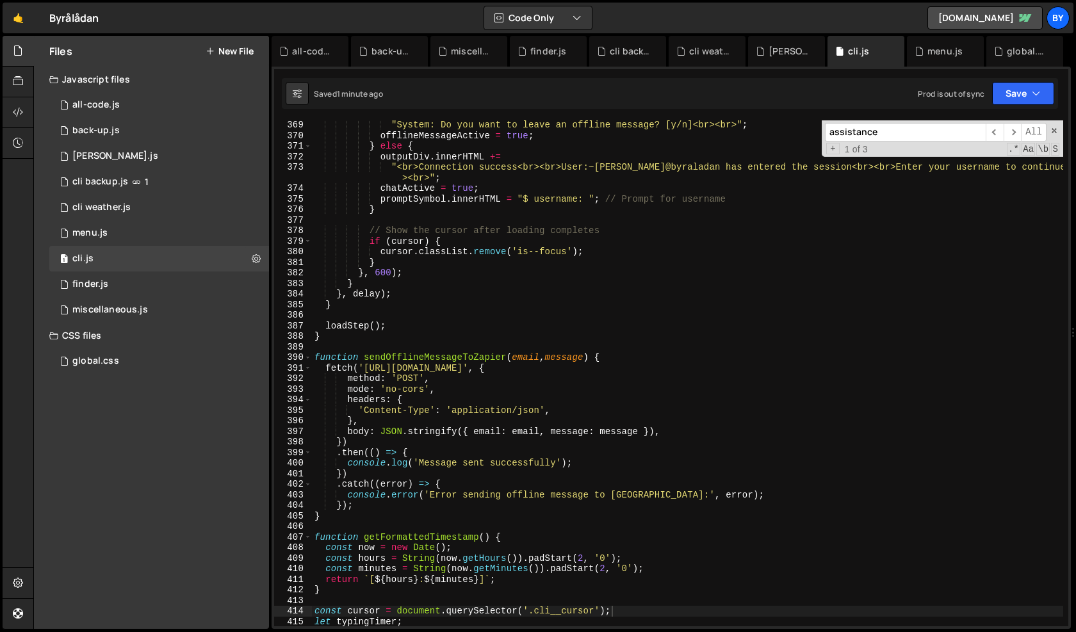
scroll to position [8710, 0]
